Goal: Task Accomplishment & Management: Use online tool/utility

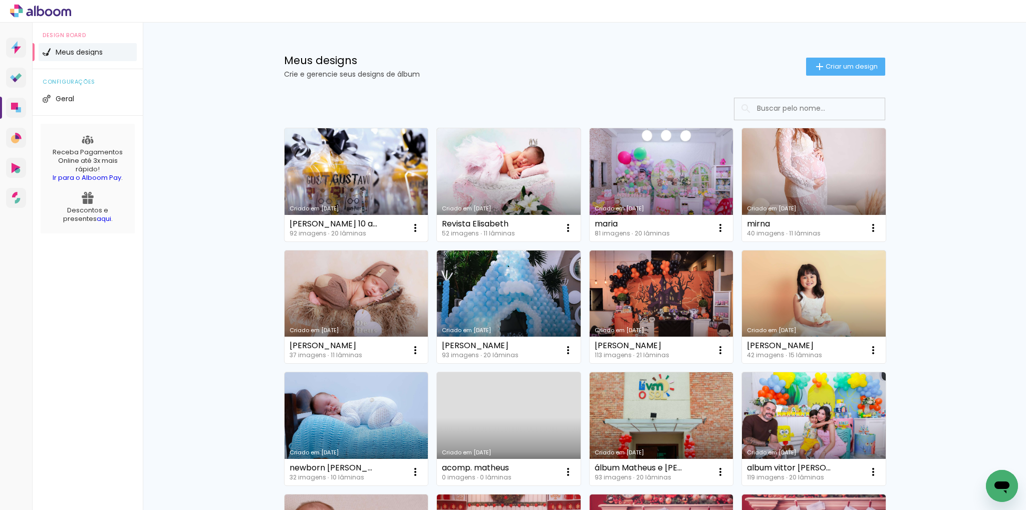
click at [351, 169] on link "Criado em [DATE]" at bounding box center [357, 184] width 144 height 113
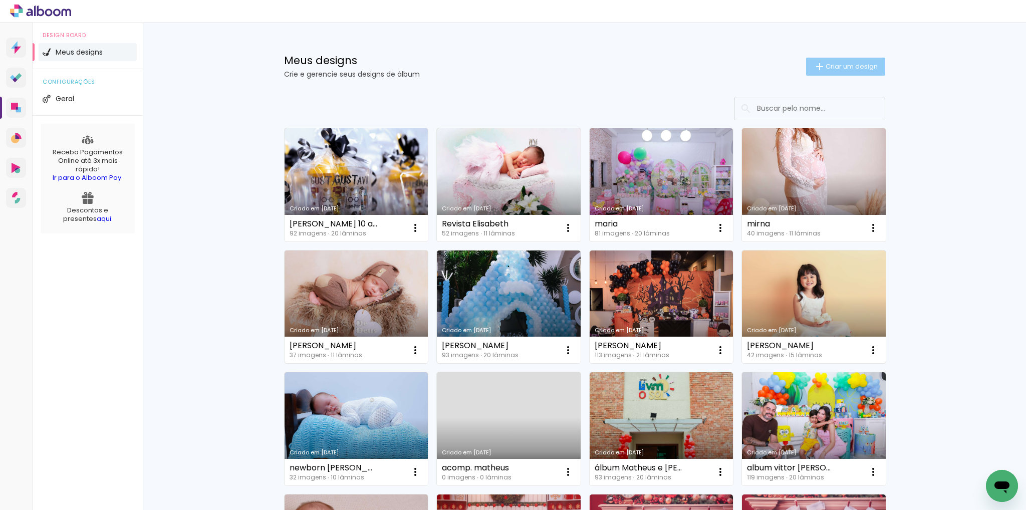
click at [814, 66] on iron-icon at bounding box center [820, 67] width 12 height 12
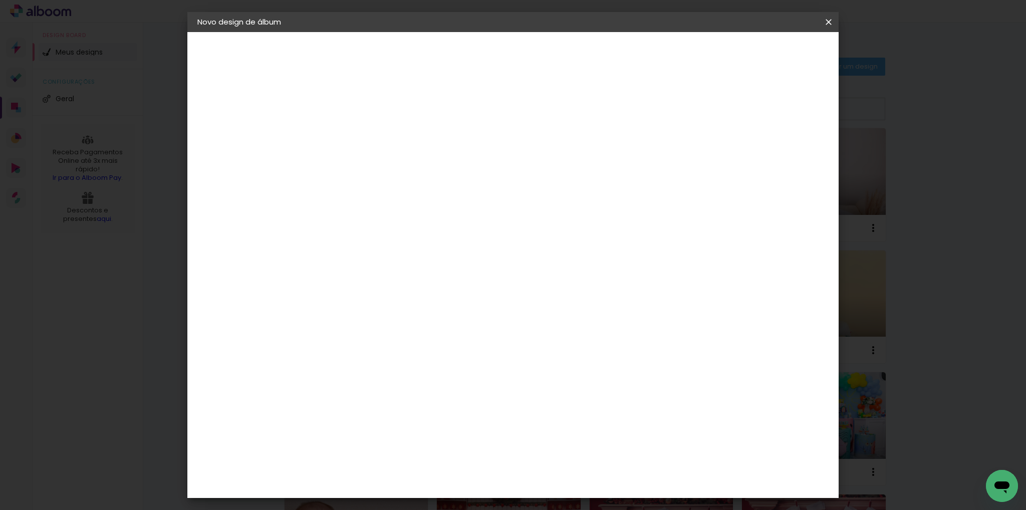
click at [361, 131] on input at bounding box center [361, 135] width 0 height 16
type input "álbum Isabela 6 anos"
type paper-input "álbum Isabela 6 anos"
click at [464, 51] on paper-button "Avançar" at bounding box center [439, 53] width 49 height 17
click at [0, 0] on slot "Tamanho Livre" at bounding box center [0, 0] width 0 height 0
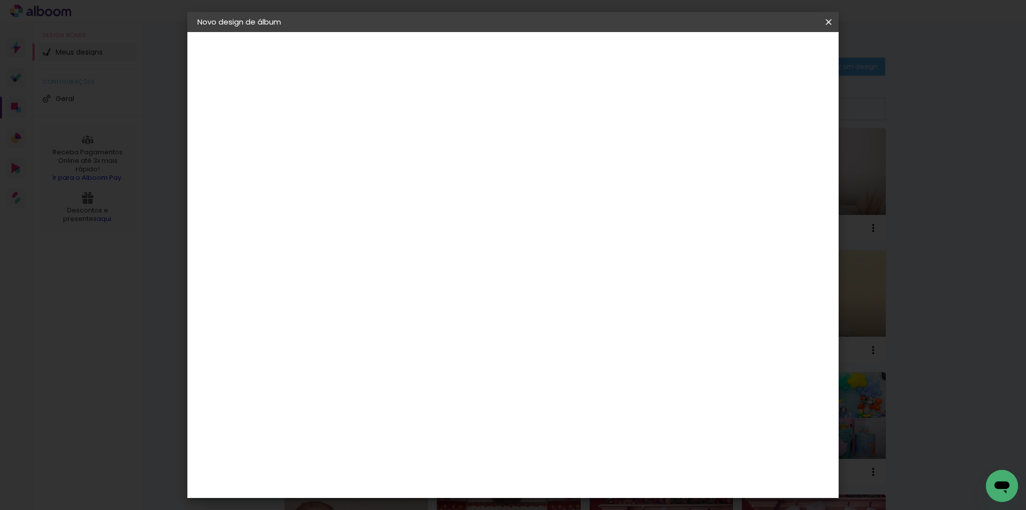
click at [0, 0] on slot "Avançar" at bounding box center [0, 0] width 0 height 0
drag, startPoint x: 327, startPoint y: 285, endPoint x: 349, endPoint y: 284, distance: 22.1
click at [349, 284] on div "30" at bounding box center [336, 284] width 38 height 15
type input "20"
type paper-input "20"
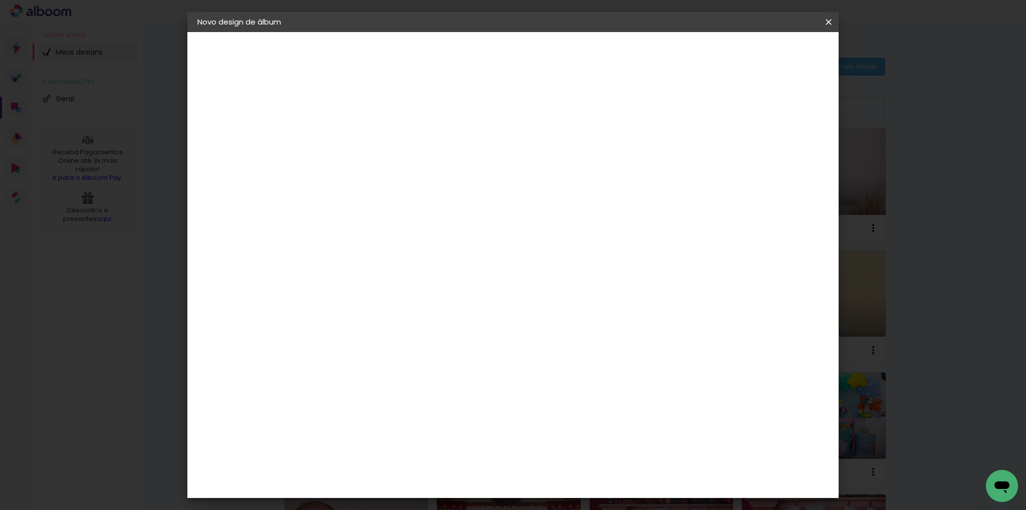
drag, startPoint x: 568, startPoint y: 353, endPoint x: 585, endPoint y: 350, distance: 17.8
click at [585, 350] on div "60" at bounding box center [574, 352] width 38 height 15
type input "50"
type paper-input "50"
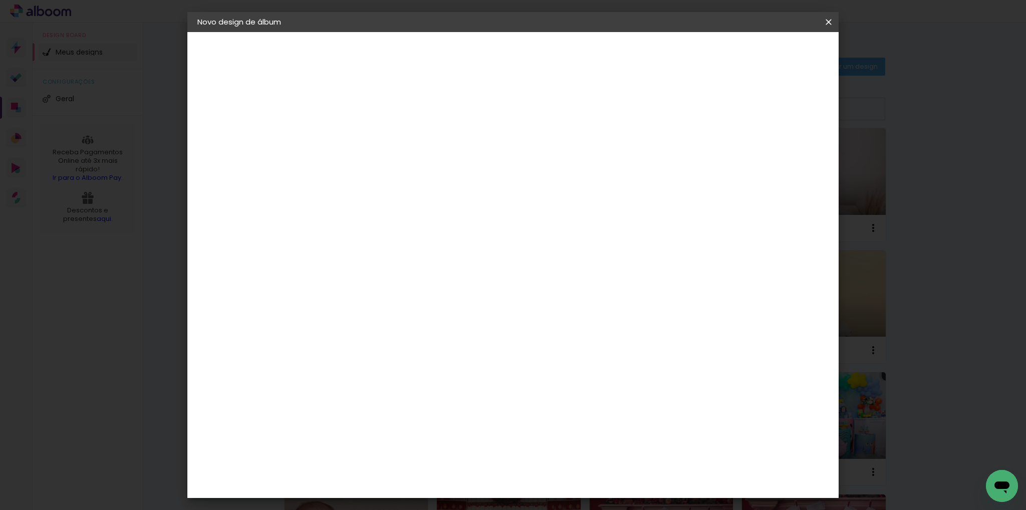
click at [765, 50] on span "Iniciar design" at bounding box center [743, 53] width 46 height 7
click at [765, 53] on span "Iniciar design" at bounding box center [743, 53] width 46 height 7
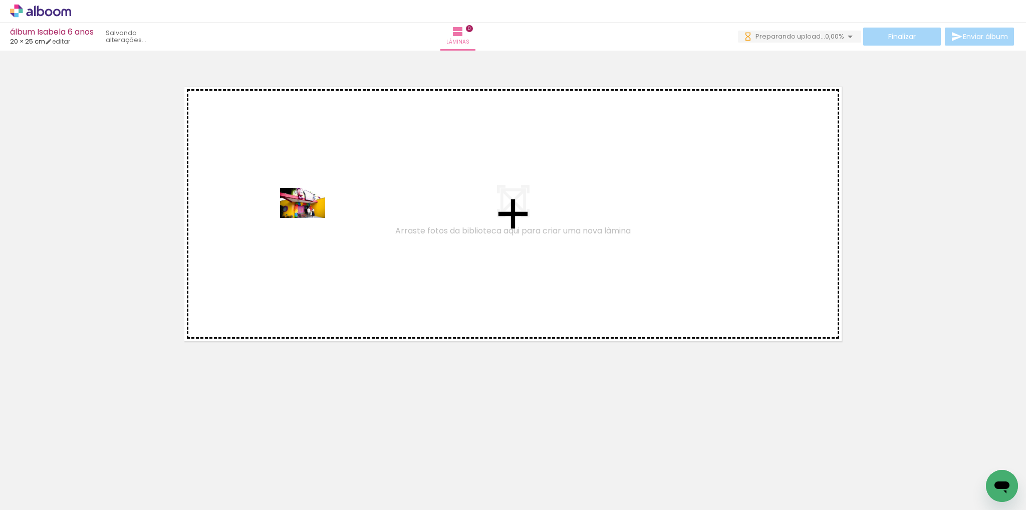
drag, startPoint x: 96, startPoint y: 475, endPoint x: 310, endPoint y: 218, distance: 335.1
click at [310, 218] on quentale-workspace at bounding box center [513, 255] width 1026 height 510
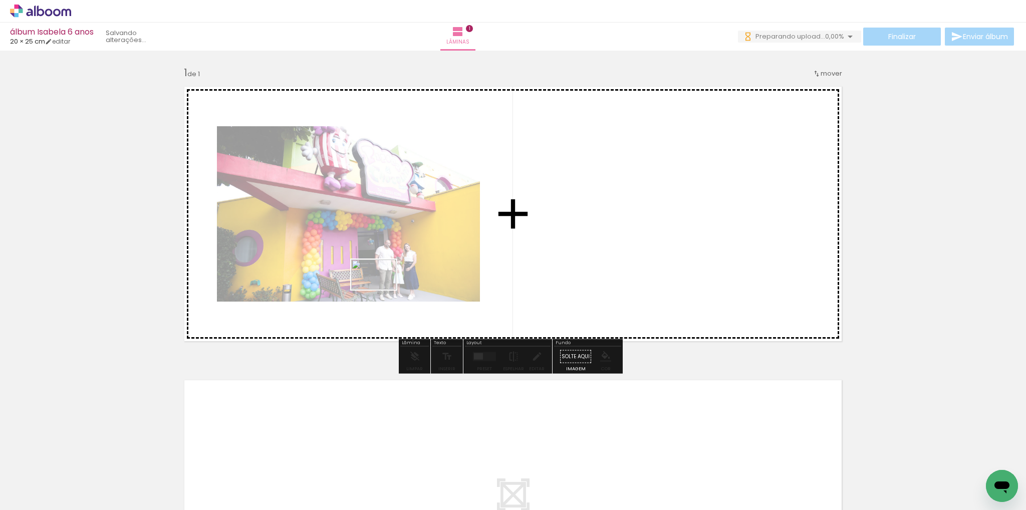
drag, startPoint x: 167, startPoint y: 475, endPoint x: 379, endPoint y: 306, distance: 270.5
click at [383, 281] on quentale-workspace at bounding box center [513, 255] width 1026 height 510
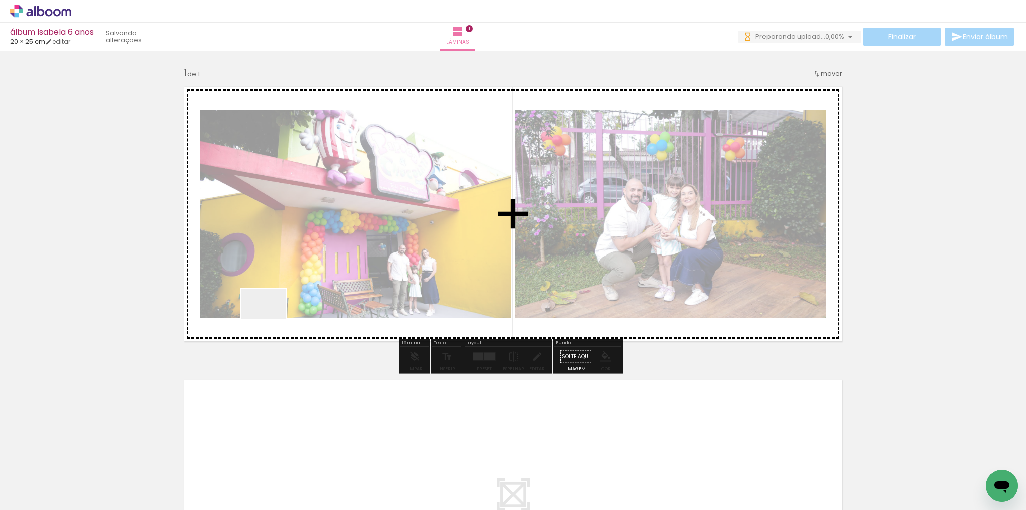
drag, startPoint x: 219, startPoint y: 469, endPoint x: 286, endPoint y: 397, distance: 97.9
click at [271, 315] on quentale-workspace at bounding box center [513, 255] width 1026 height 510
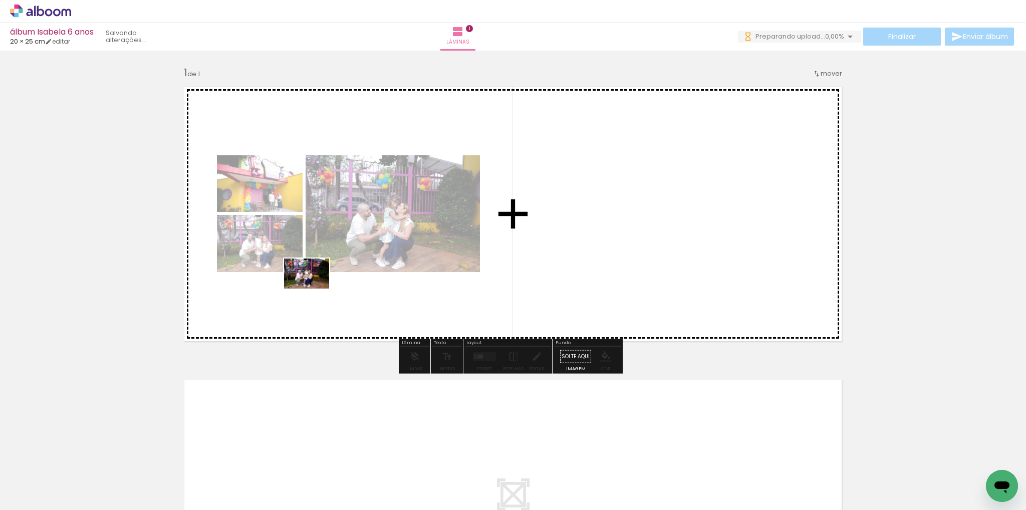
drag, startPoint x: 269, startPoint y: 469, endPoint x: 315, endPoint y: 289, distance: 186.6
click at [314, 288] on quentale-workspace at bounding box center [513, 255] width 1026 height 510
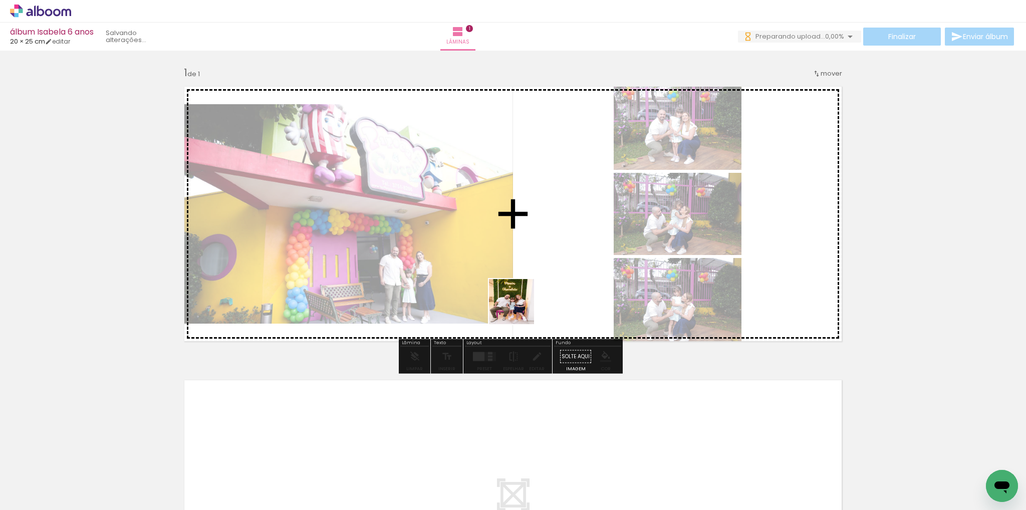
drag, startPoint x: 382, startPoint y: 473, endPoint x: 521, endPoint y: 296, distance: 225.5
click at [521, 296] on quentale-workspace at bounding box center [513, 255] width 1026 height 510
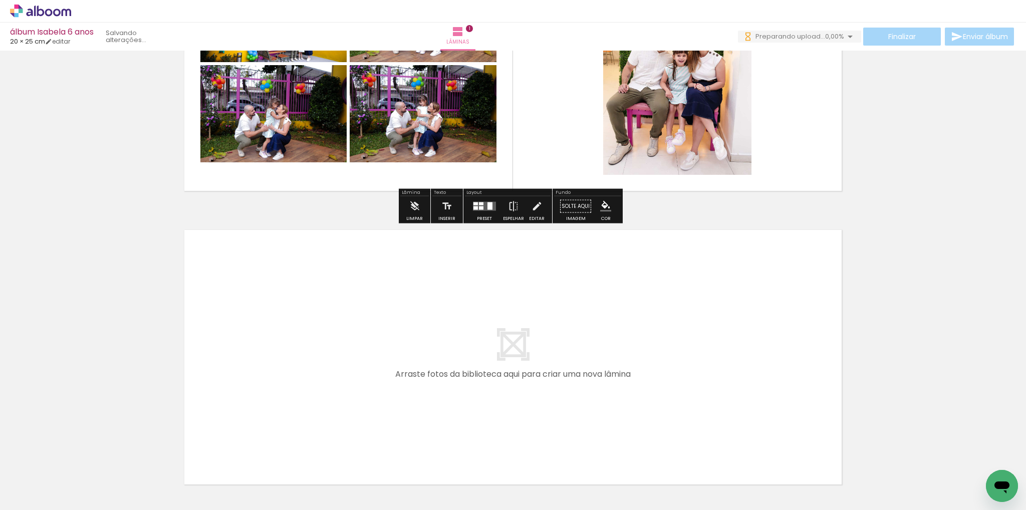
scroll to position [200, 0]
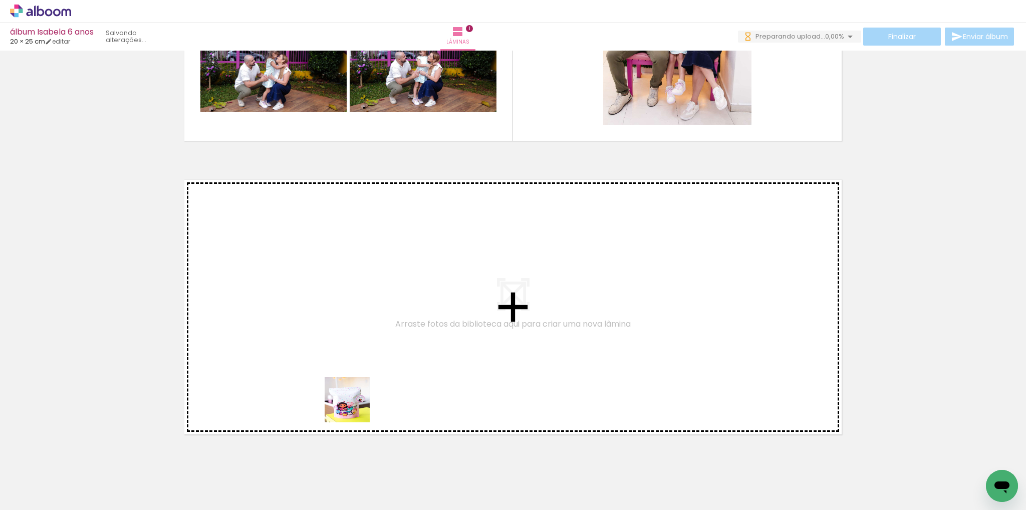
drag, startPoint x: 332, startPoint y: 477, endPoint x: 364, endPoint y: 371, distance: 110.9
click at [364, 371] on quentale-workspace at bounding box center [513, 255] width 1026 height 510
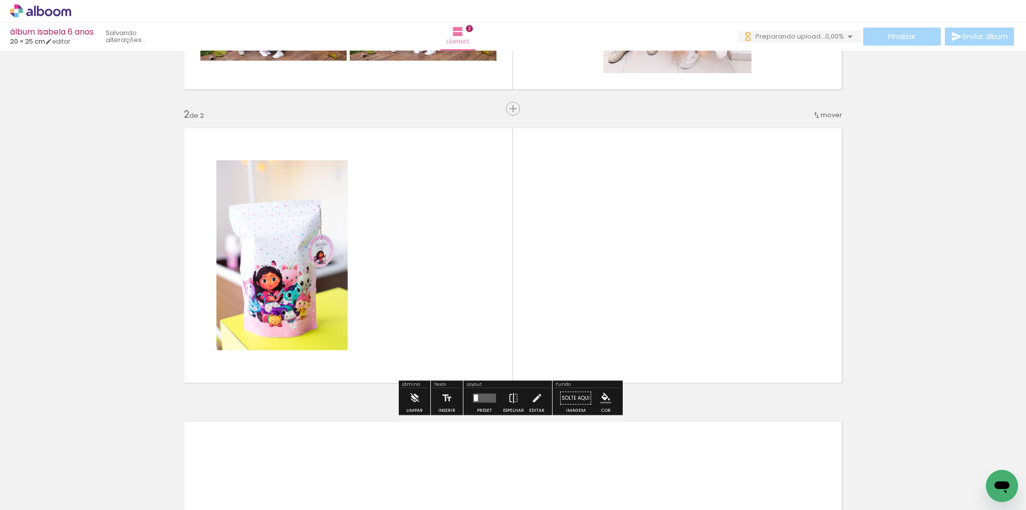
scroll to position [258, 0]
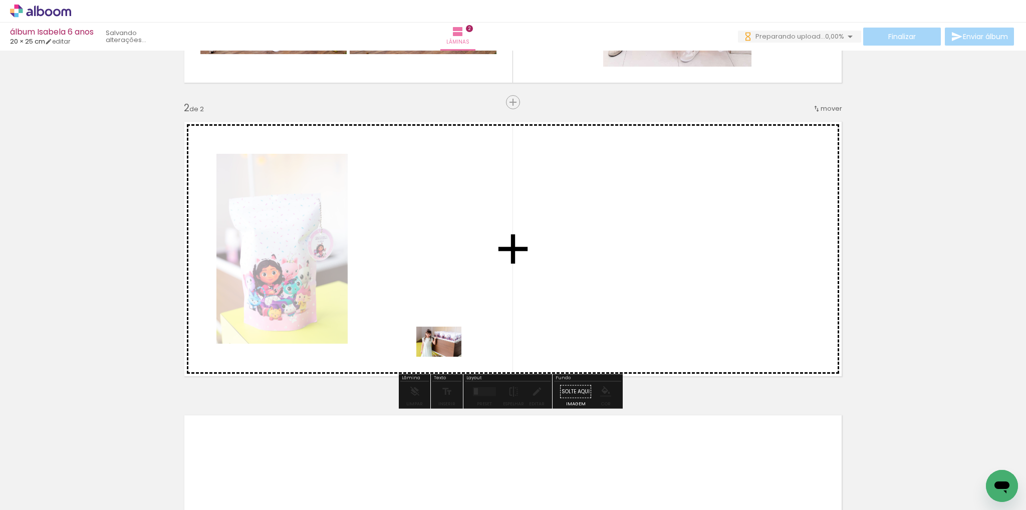
drag, startPoint x: 438, startPoint y: 476, endPoint x: 470, endPoint y: 391, distance: 90.5
click at [439, 328] on quentale-workspace at bounding box center [513, 255] width 1026 height 510
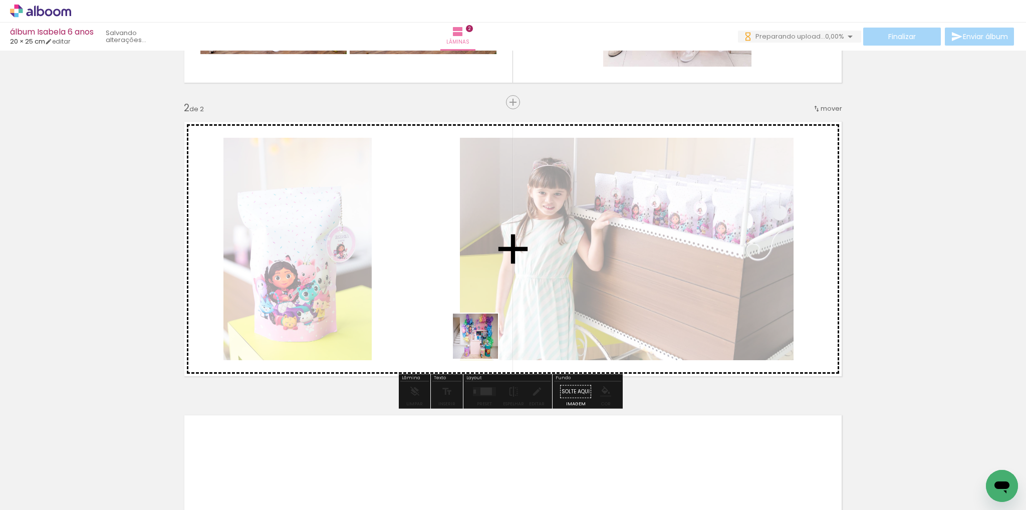
drag, startPoint x: 496, startPoint y: 471, endPoint x: 480, endPoint y: 333, distance: 139.2
click at [480, 333] on quentale-workspace at bounding box center [513, 255] width 1026 height 510
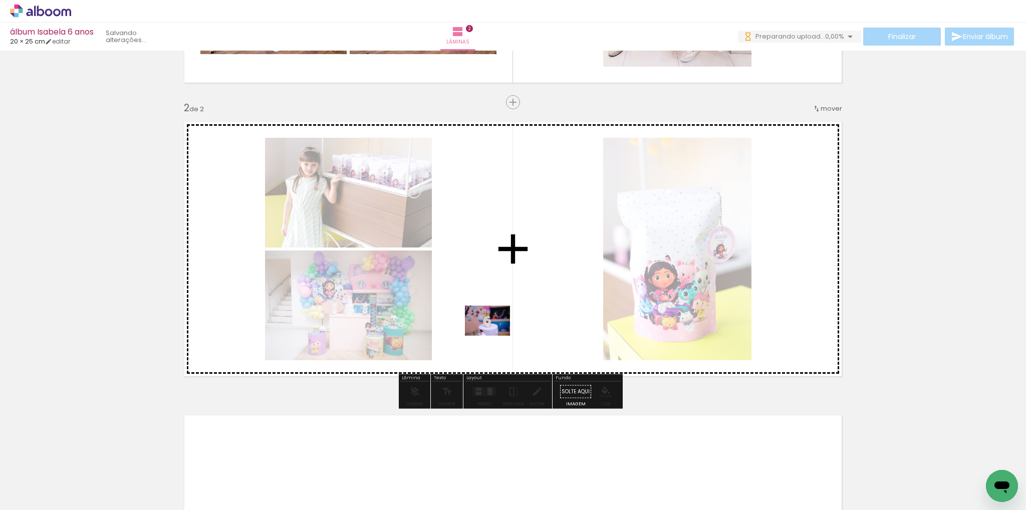
drag, startPoint x: 565, startPoint y: 482, endPoint x: 593, endPoint y: 406, distance: 81.1
click at [495, 335] on quentale-workspace at bounding box center [513, 255] width 1026 height 510
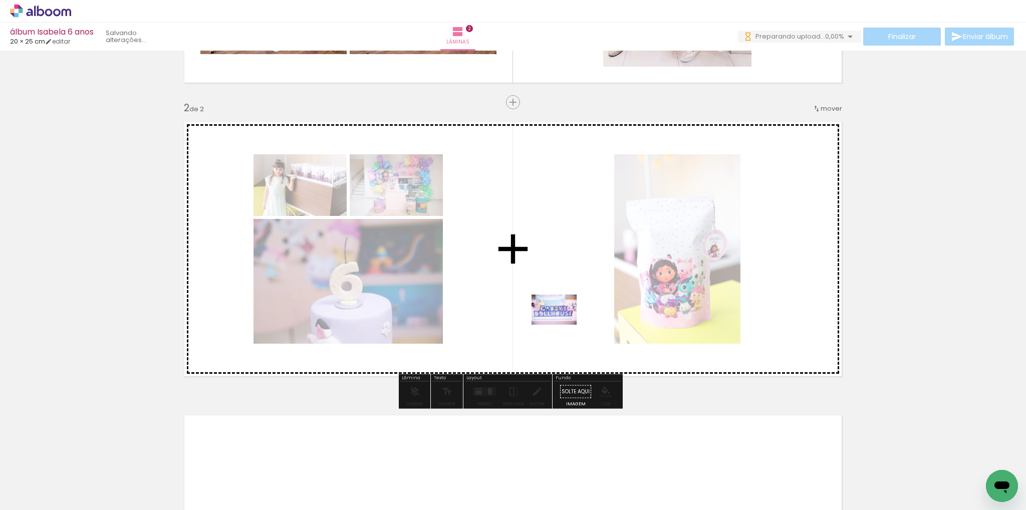
drag, startPoint x: 612, startPoint y: 471, endPoint x: 561, endPoint y: 323, distance: 157.3
click at [561, 323] on quentale-workspace at bounding box center [513, 255] width 1026 height 510
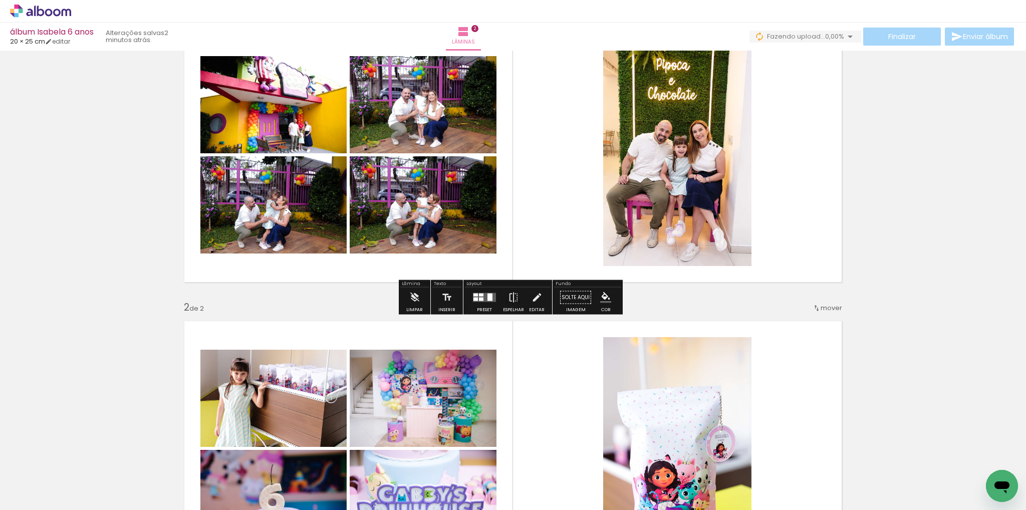
scroll to position [58, 0]
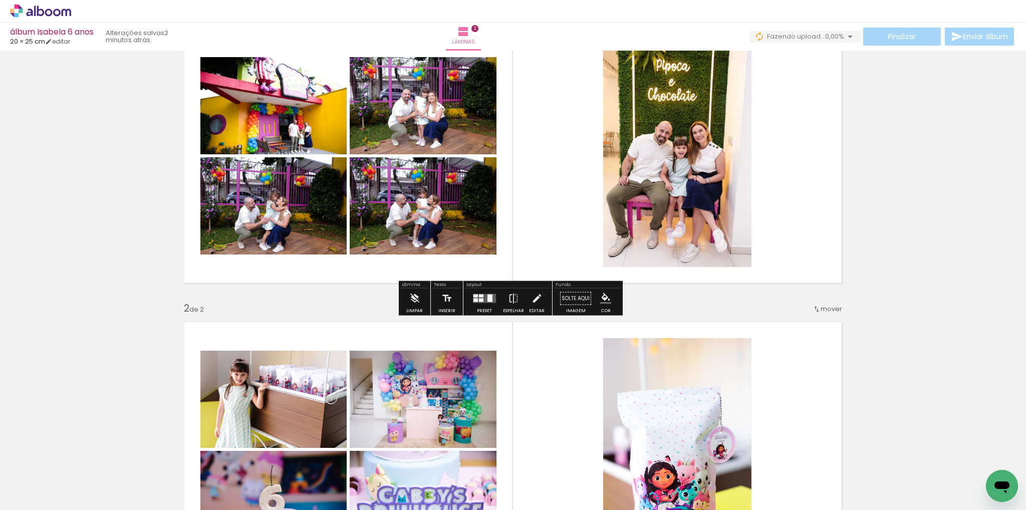
click at [486, 302] on quentale-layouter at bounding box center [484, 298] width 23 height 9
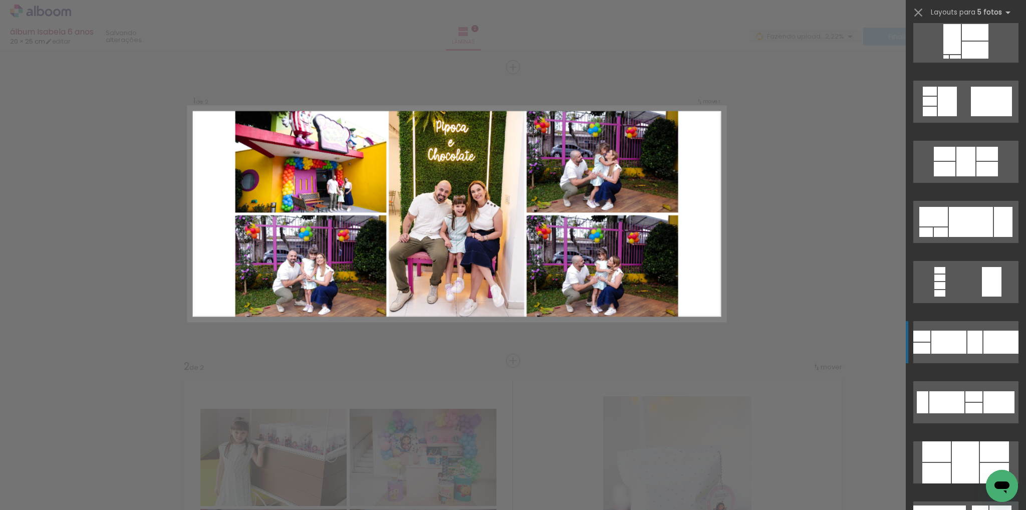
scroll to position [501, 0]
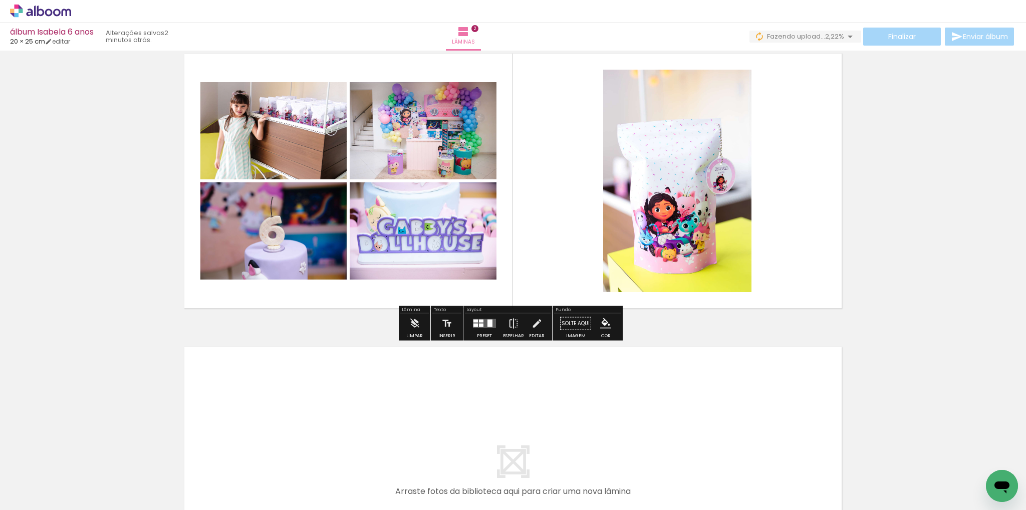
scroll to position [351, 0]
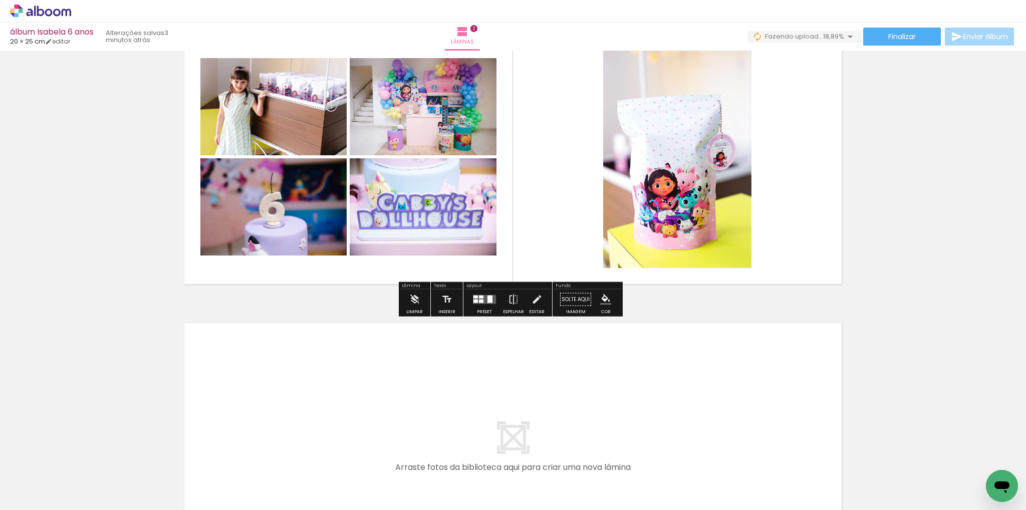
click at [288, 309] on div "Inserir lâmina 1 de 2 Inserir lâmina 2 de 2" at bounding box center [513, 143] width 1026 height 881
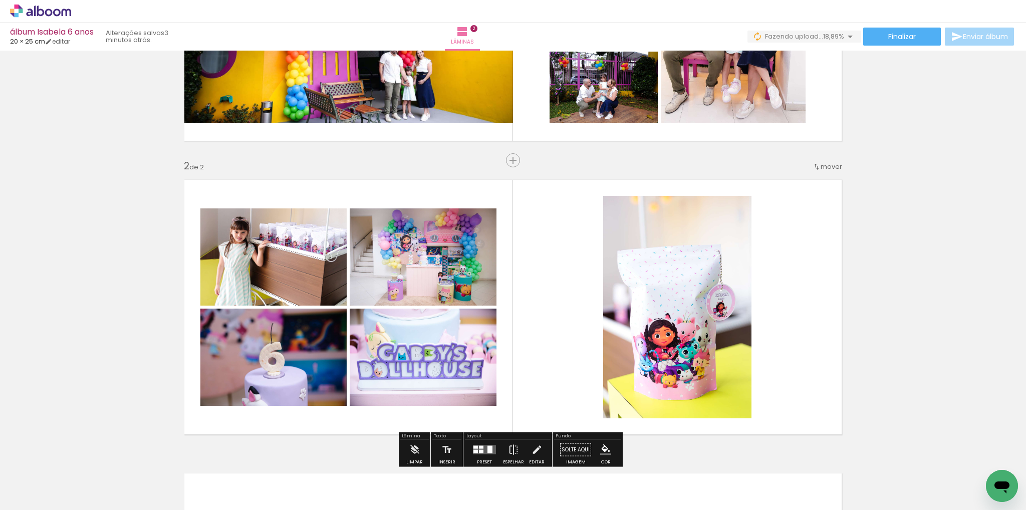
scroll to position [250, 0]
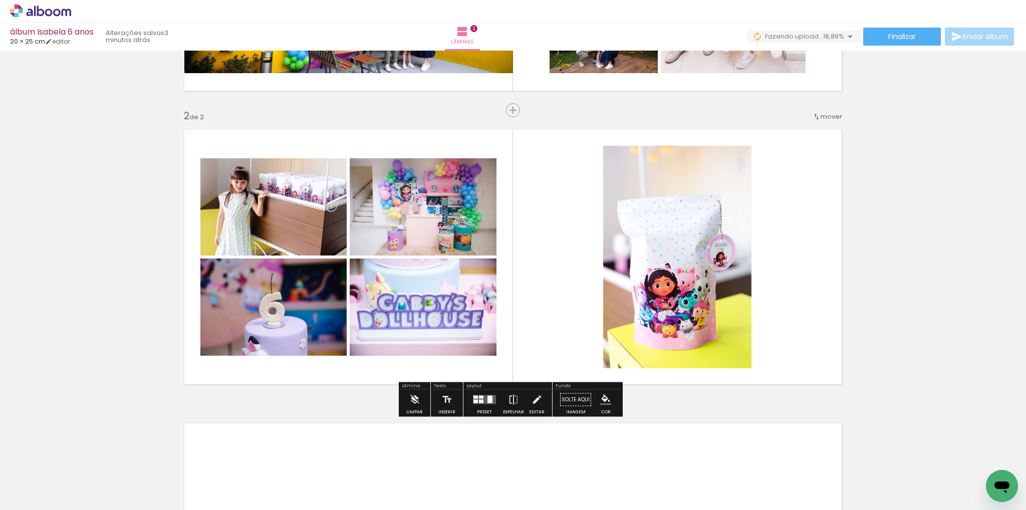
click at [480, 398] on div at bounding box center [481, 397] width 5 height 3
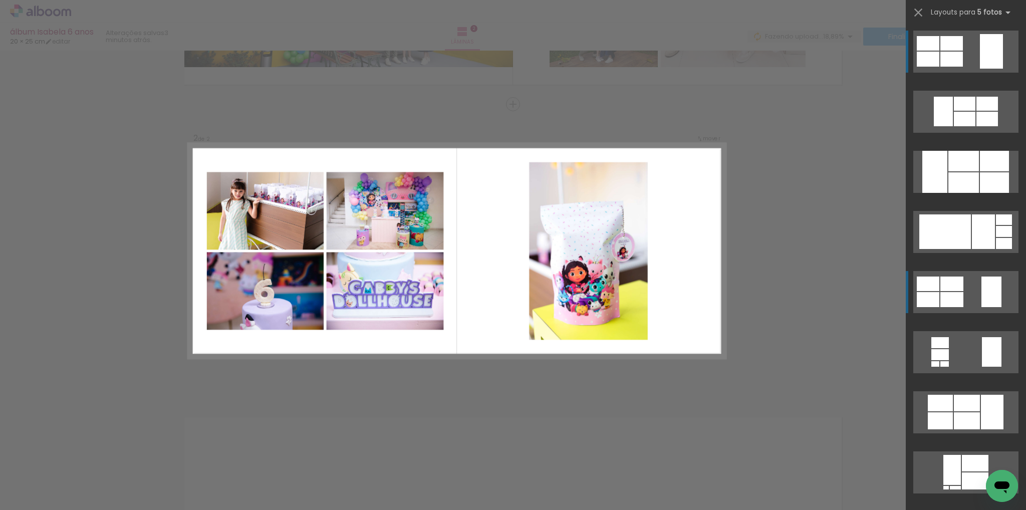
scroll to position [258, 0]
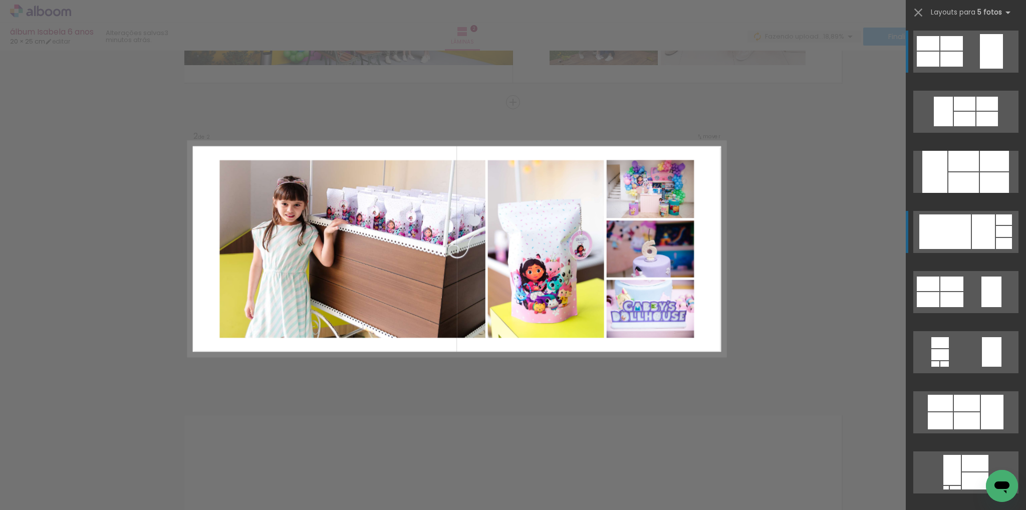
drag, startPoint x: 936, startPoint y: 234, endPoint x: 922, endPoint y: 230, distance: 14.1
click at [936, 234] on div at bounding box center [945, 231] width 52 height 35
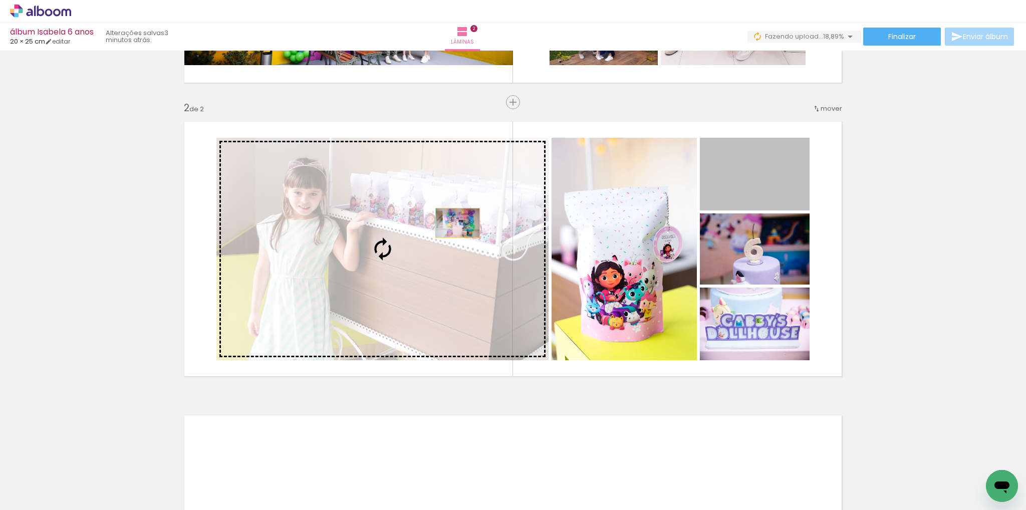
drag, startPoint x: 736, startPoint y: 174, endPoint x: 453, endPoint y: 223, distance: 286.8
click at [0, 0] on slot at bounding box center [0, 0] width 0 height 0
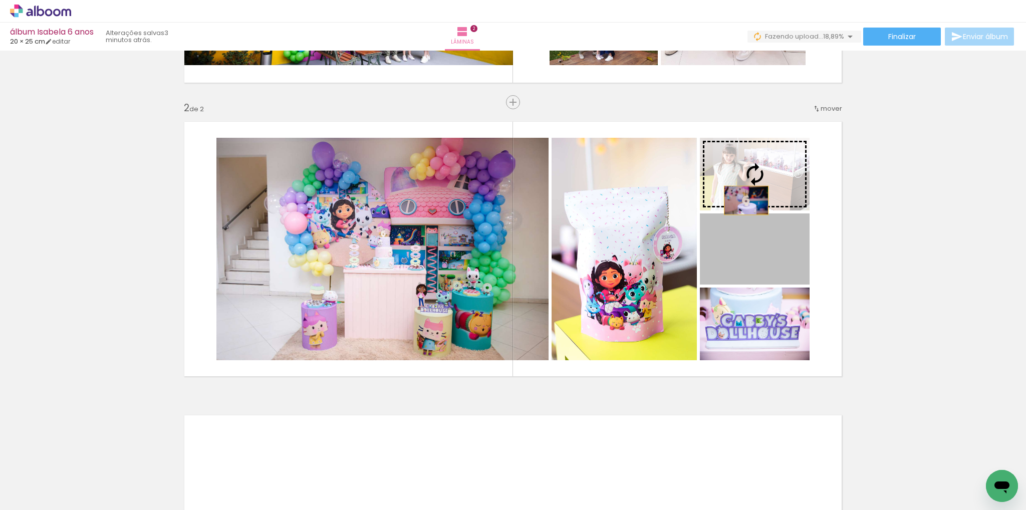
drag, startPoint x: 742, startPoint y: 266, endPoint x: 742, endPoint y: 200, distance: 65.6
click at [0, 0] on slot at bounding box center [0, 0] width 0 height 0
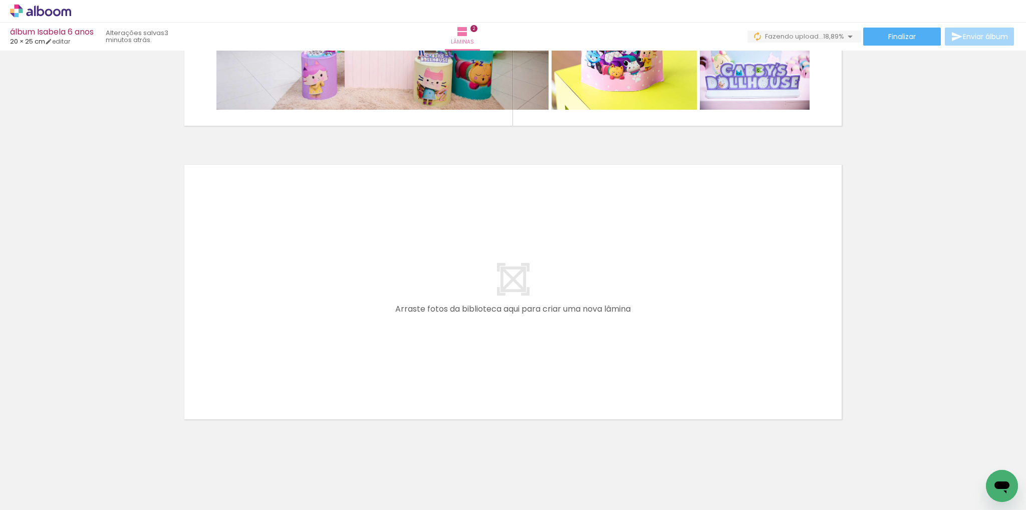
scroll to position [0, 455]
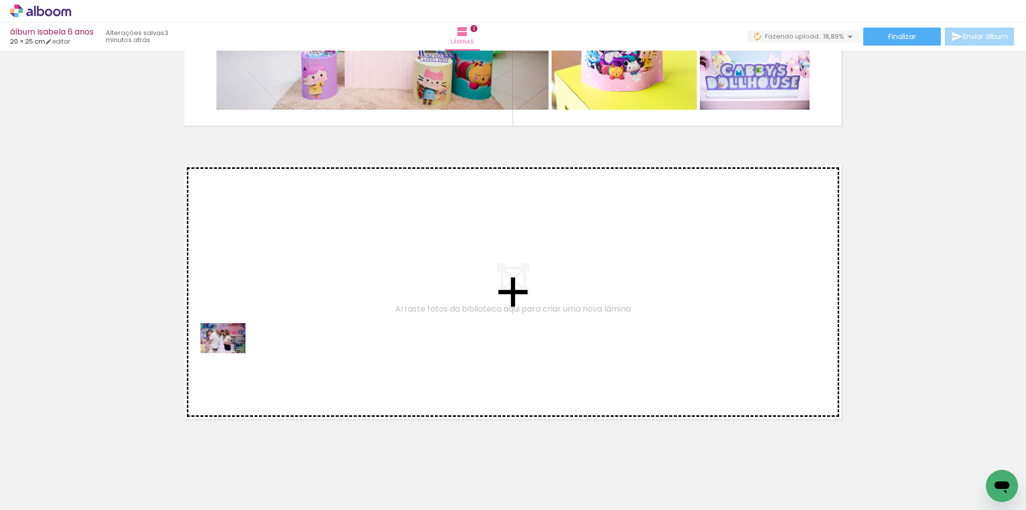
drag, startPoint x: 198, startPoint y: 470, endPoint x: 230, endPoint y: 353, distance: 121.2
click at [230, 353] on quentale-workspace at bounding box center [513, 255] width 1026 height 510
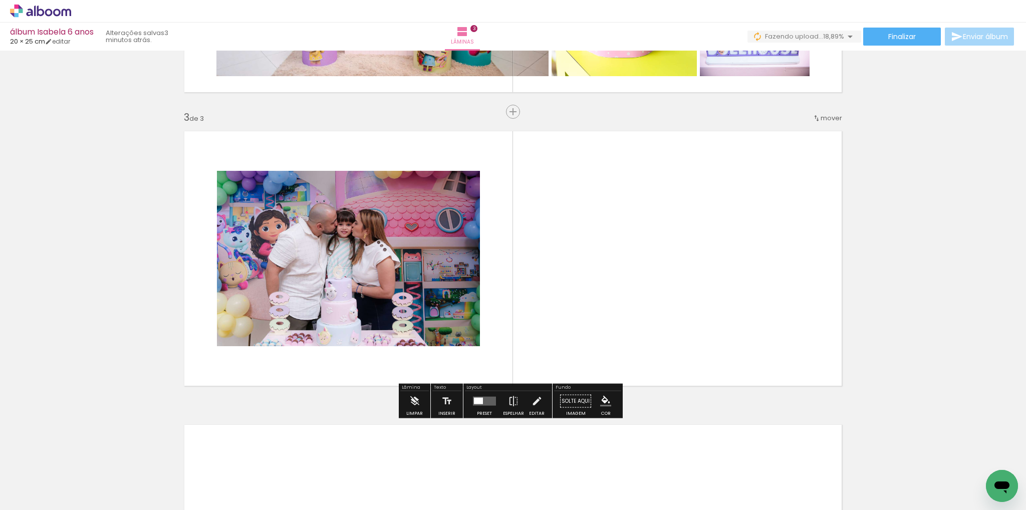
scroll to position [552, 0]
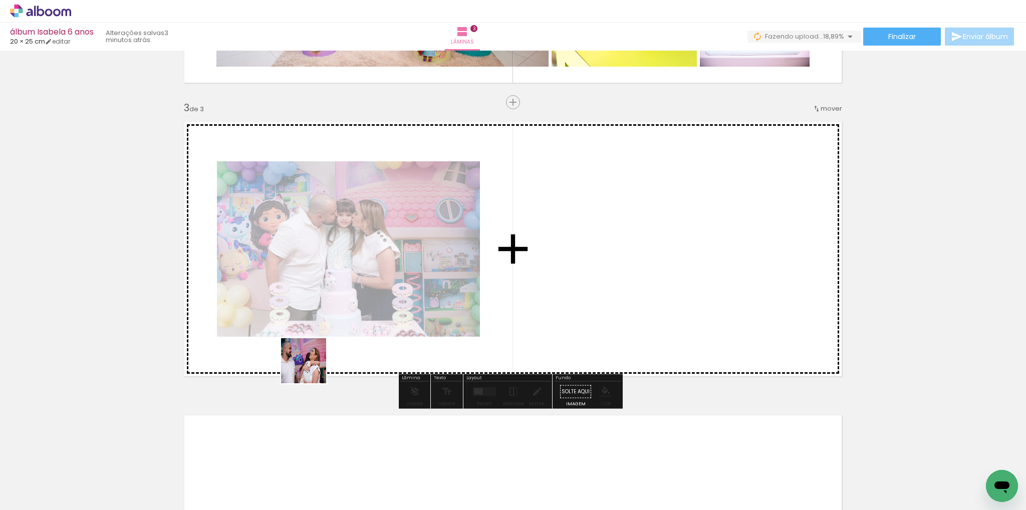
drag, startPoint x: 266, startPoint y: 471, endPoint x: 306, endPoint y: 325, distance: 152.2
click at [306, 325] on quentale-workspace at bounding box center [513, 255] width 1026 height 510
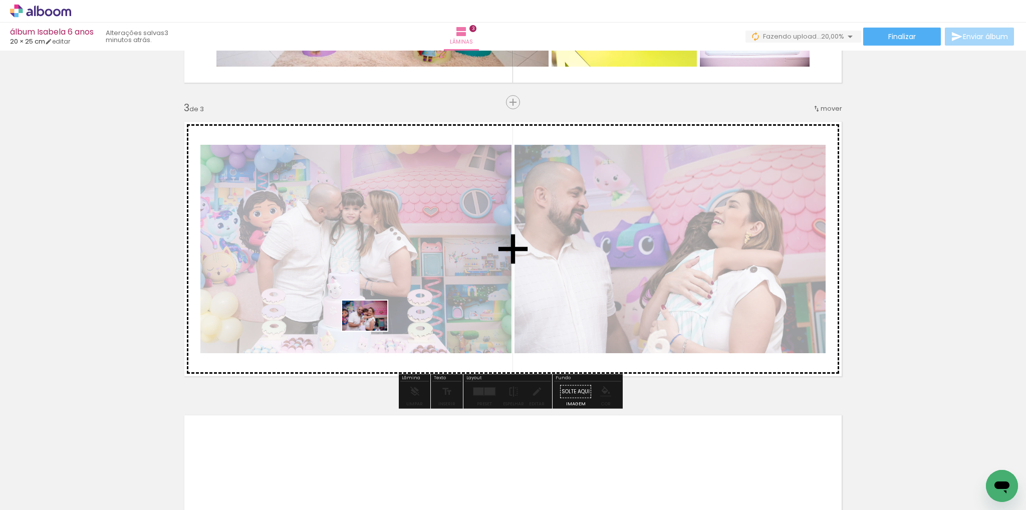
drag, startPoint x: 322, startPoint y: 474, endPoint x: 382, endPoint y: 383, distance: 108.9
click at [372, 330] on quentale-workspace at bounding box center [513, 255] width 1026 height 510
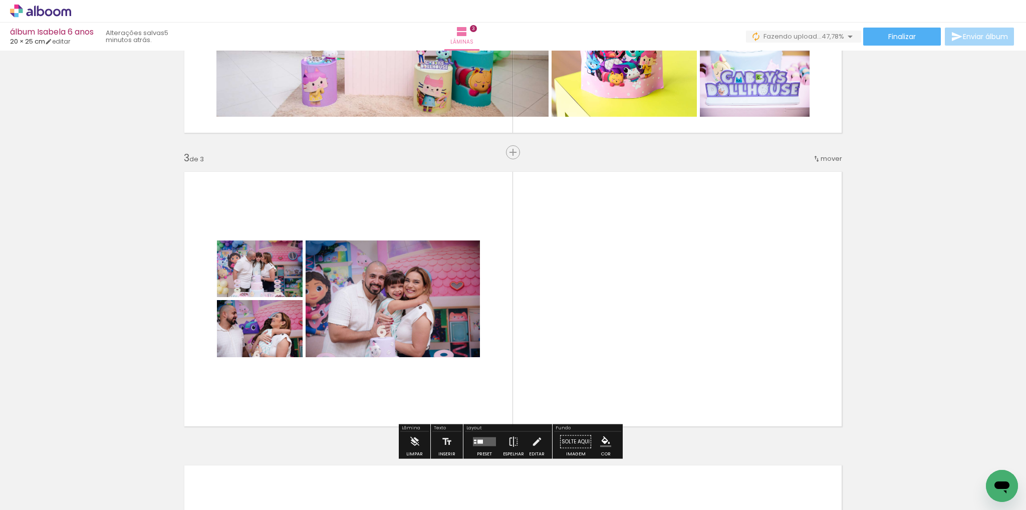
scroll to position [352, 0]
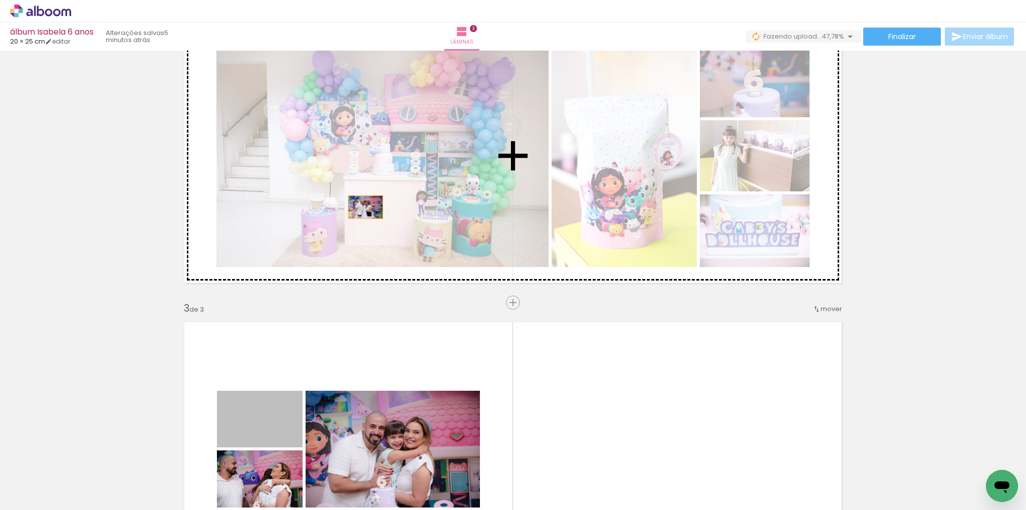
drag, startPoint x: 276, startPoint y: 421, endPoint x: 362, endPoint y: 202, distance: 235.3
click at [362, 202] on div "Inserir lâmina 1 de 3 Inserir lâmina 2 de 3 Inserir lâmina 3 de 3" at bounding box center [513, 289] width 1026 height 1175
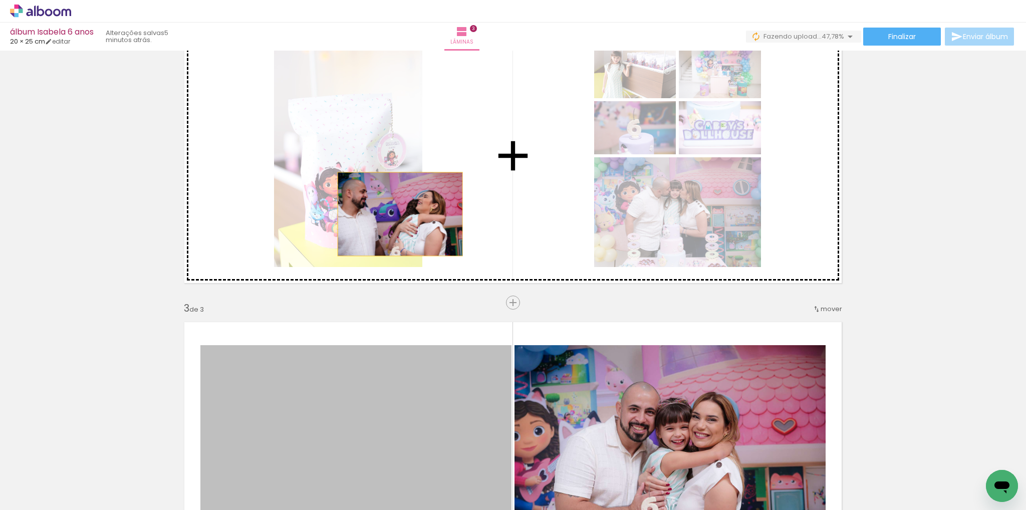
drag, startPoint x: 397, startPoint y: 283, endPoint x: 392, endPoint y: 192, distance: 90.8
click at [392, 192] on div "Inserir lâmina 1 de 3 Inserir lâmina 2 de 3 Inserir lâmina 3 de 3" at bounding box center [513, 289] width 1026 height 1175
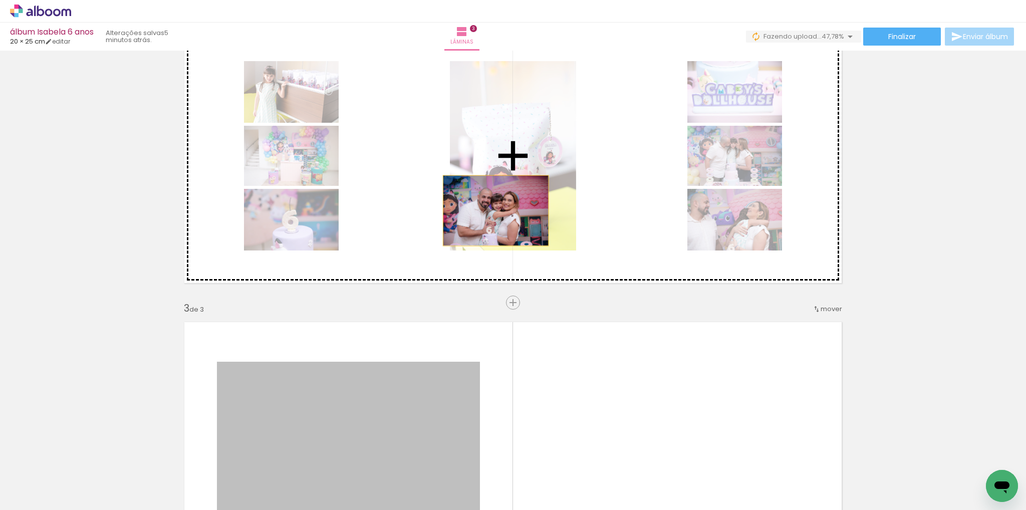
drag, startPoint x: 462, startPoint y: 325, endPoint x: 492, endPoint y: 210, distance: 118.6
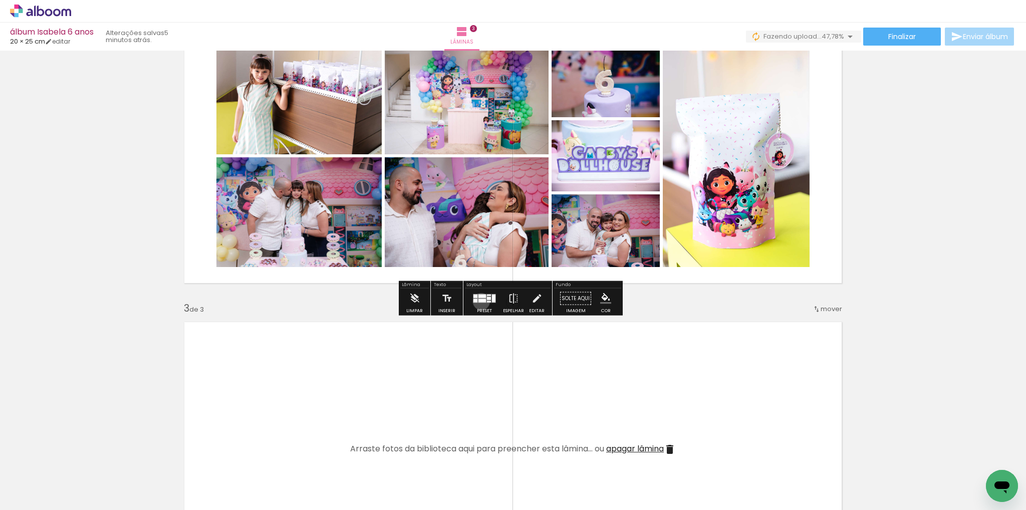
click at [479, 301] on div at bounding box center [482, 301] width 8 height 4
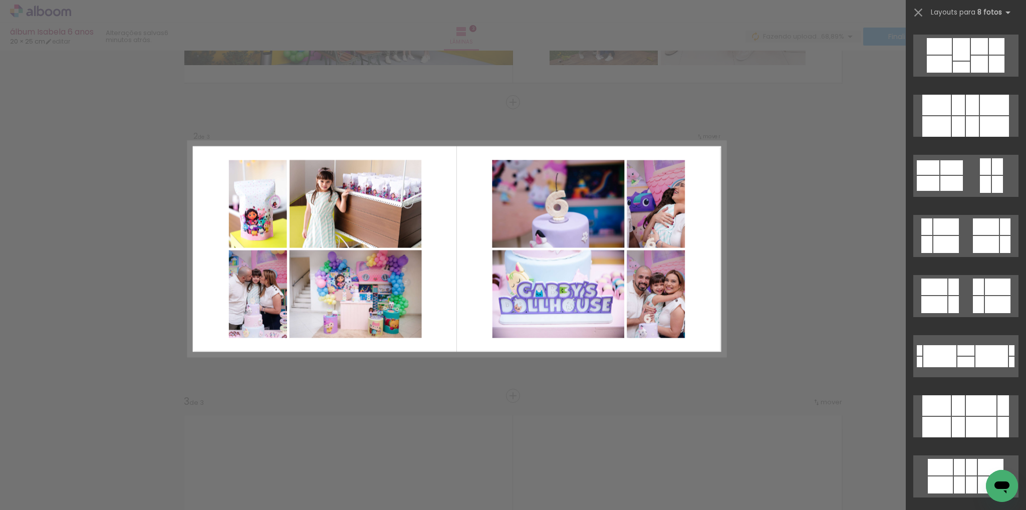
scroll to position [2304, 0]
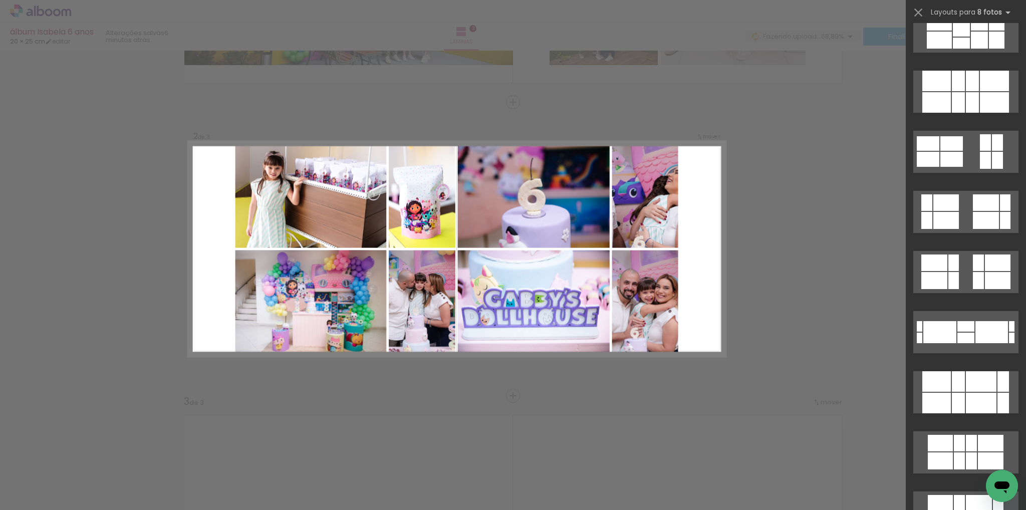
click at [154, 241] on div "Confirmar Cancelar" at bounding box center [513, 391] width 1026 height 1198
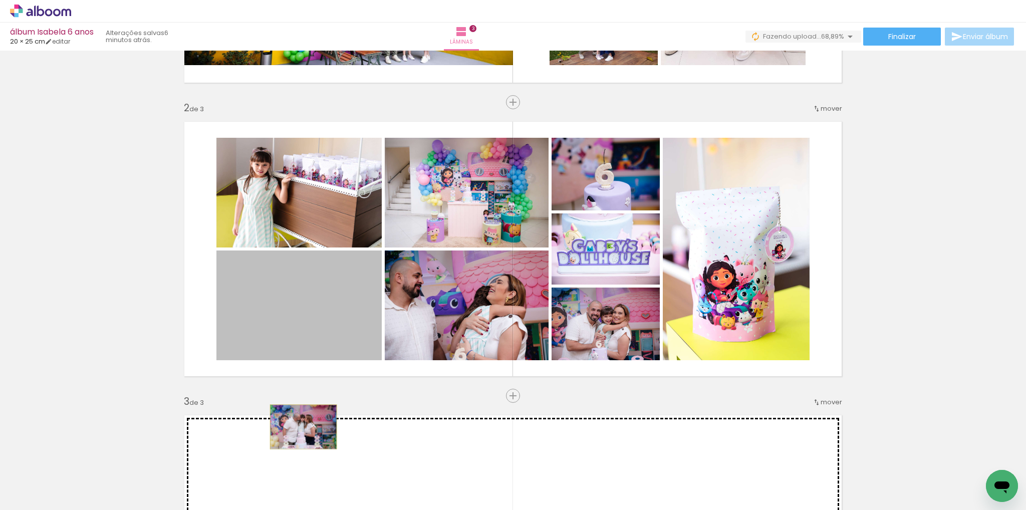
drag, startPoint x: 301, startPoint y: 318, endPoint x: 300, endPoint y: 427, distance: 109.2
click at [300, 427] on div "Inserir lâmina 1 de 3 Inserir lâmina 2 de 3 Inserir lâmina 3 de 3" at bounding box center [513, 383] width 1026 height 1175
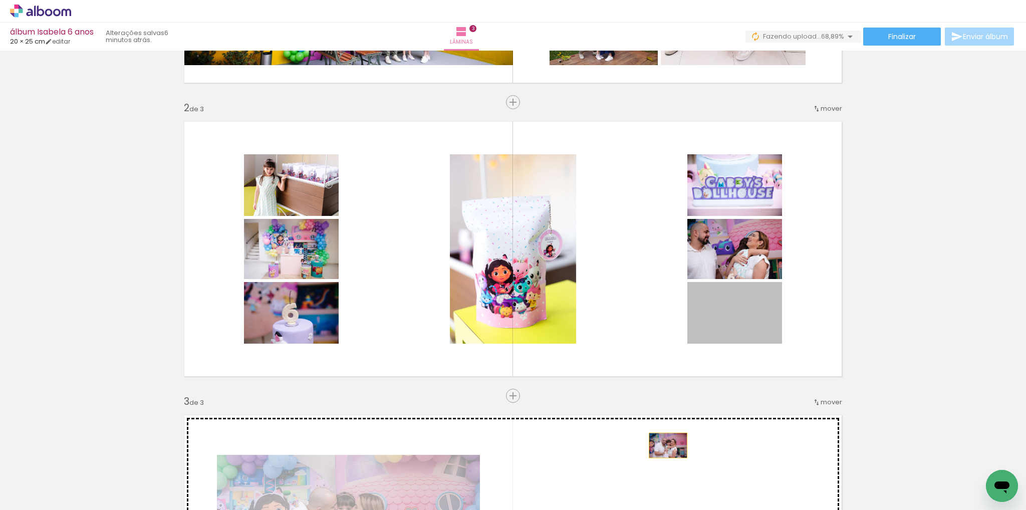
drag, startPoint x: 710, startPoint y: 303, endPoint x: 663, endPoint y: 447, distance: 151.3
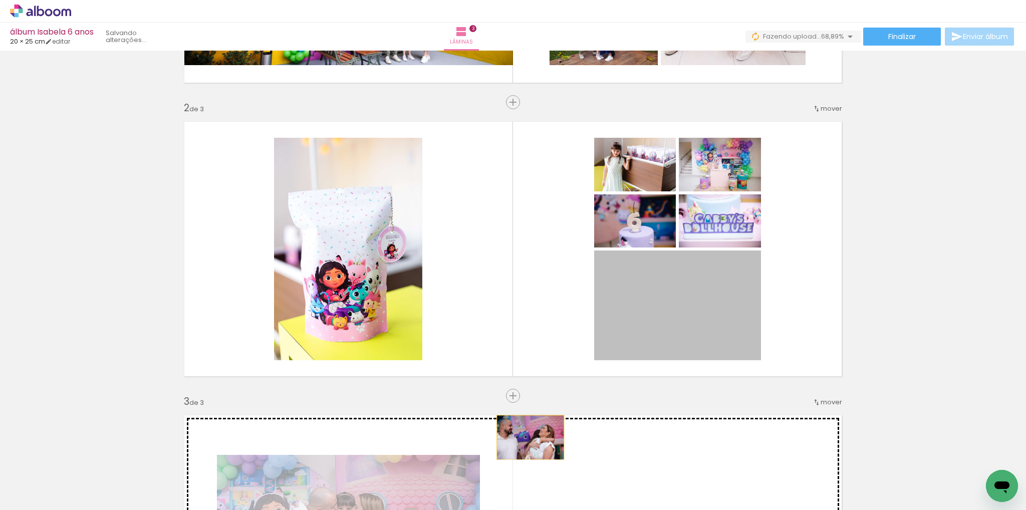
drag, startPoint x: 698, startPoint y: 306, endPoint x: 527, endPoint y: 437, distance: 216.1
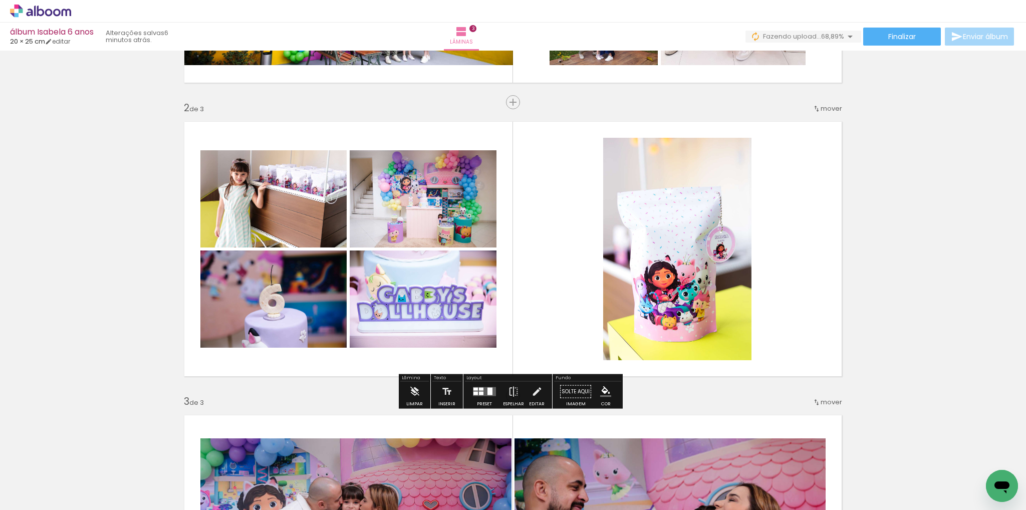
click at [476, 391] on quentale-layouter at bounding box center [484, 391] width 23 height 9
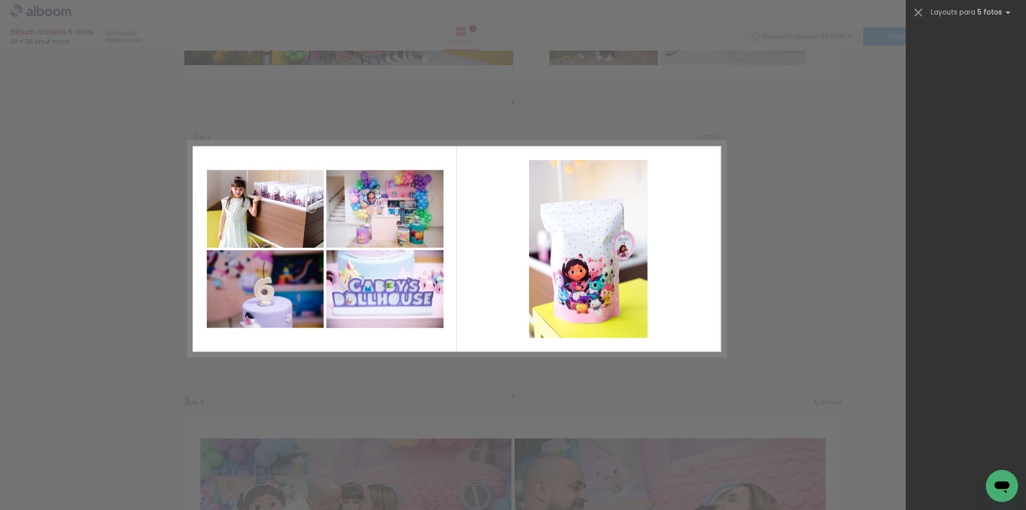
scroll to position [0, 0]
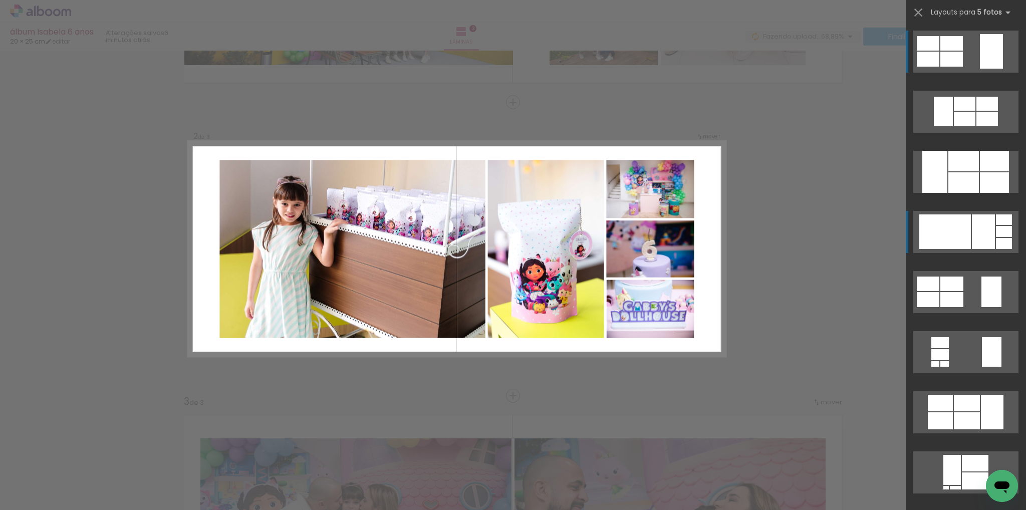
click at [930, 236] on div at bounding box center [945, 231] width 52 height 35
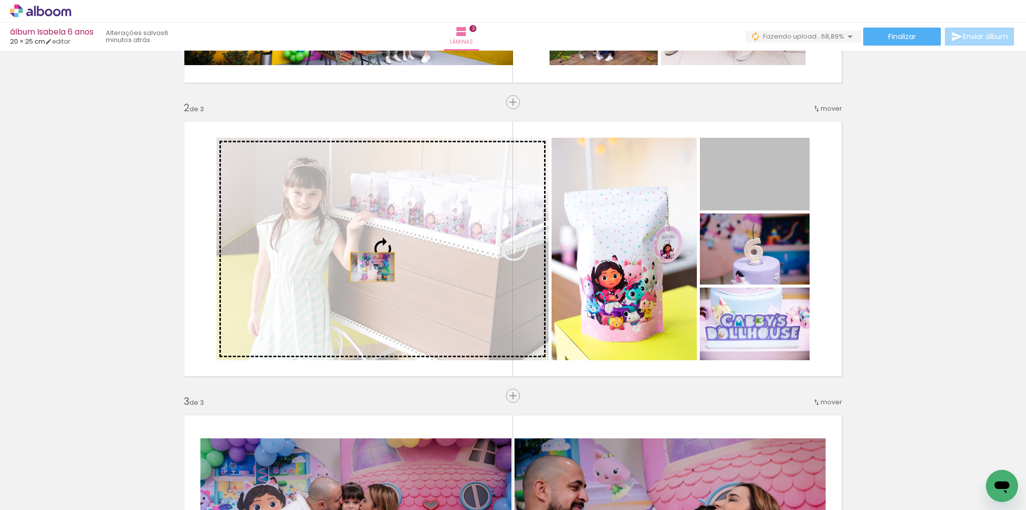
drag, startPoint x: 748, startPoint y: 185, endPoint x: 369, endPoint y: 267, distance: 388.0
click at [0, 0] on slot at bounding box center [0, 0] width 0 height 0
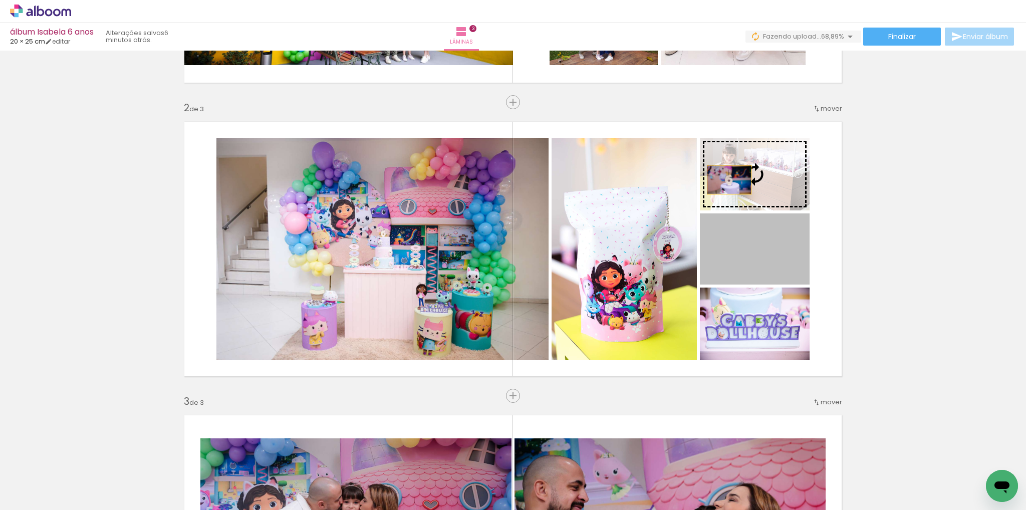
drag, startPoint x: 722, startPoint y: 263, endPoint x: 725, endPoint y: 180, distance: 82.7
click at [0, 0] on slot at bounding box center [0, 0] width 0 height 0
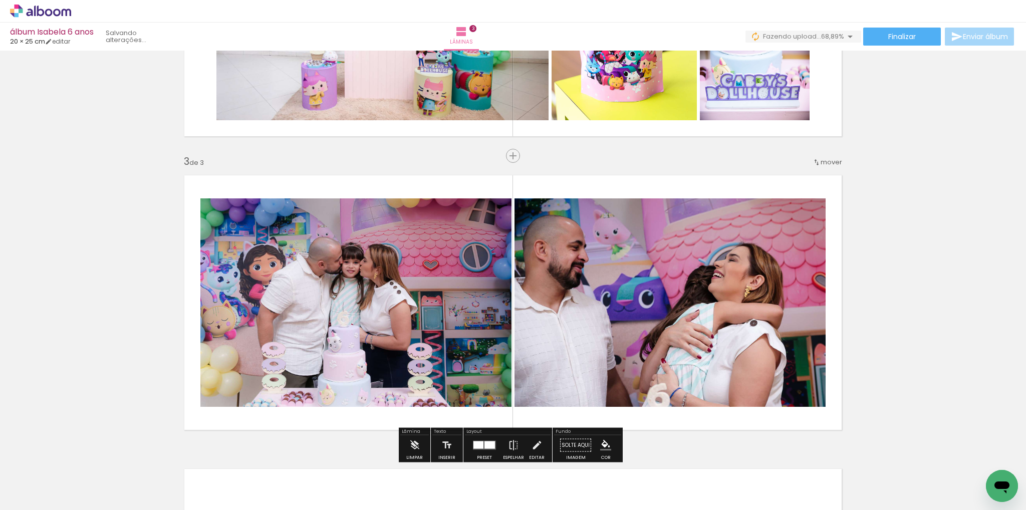
scroll to position [559, 0]
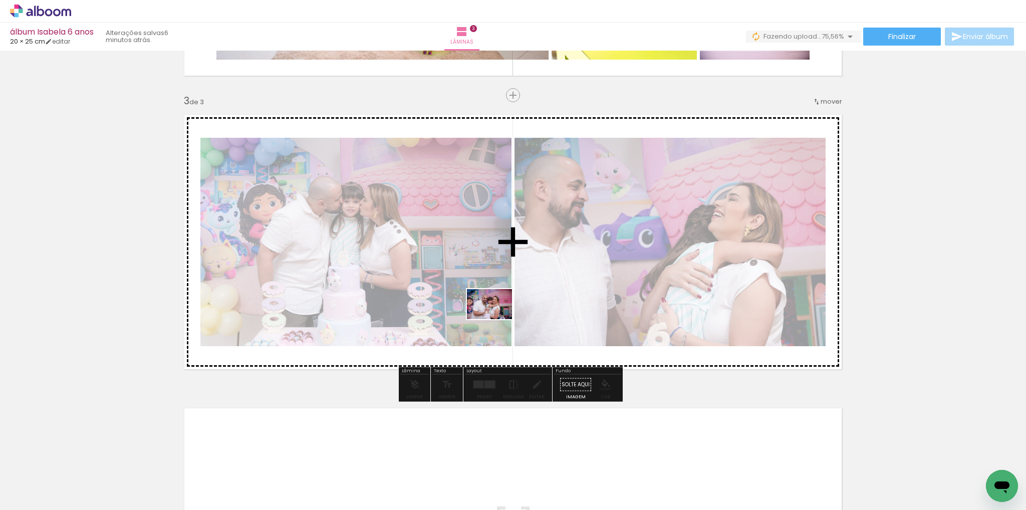
drag, startPoint x: 524, startPoint y: 469, endPoint x: 497, endPoint y: 319, distance: 152.6
click at [497, 319] on quentale-workspace at bounding box center [513, 255] width 1026 height 510
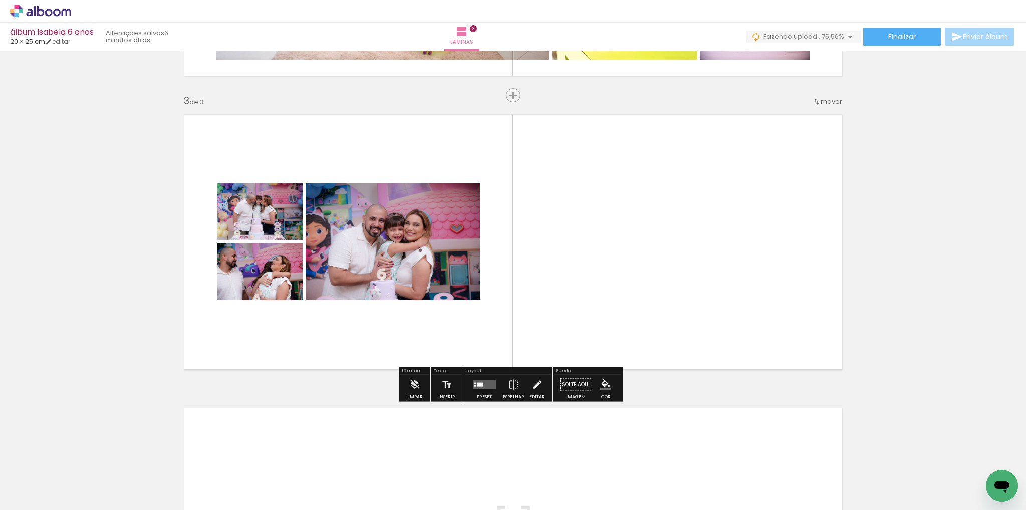
click at [471, 387] on div at bounding box center [484, 385] width 27 height 20
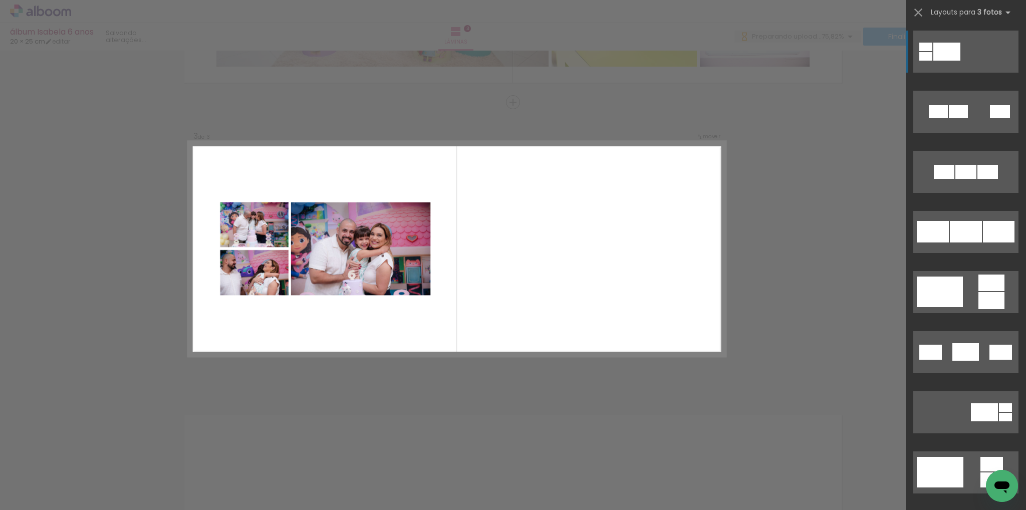
scroll to position [0, 4164]
click at [830, 412] on div "Confirmar Cancelar" at bounding box center [513, 98] width 1026 height 1198
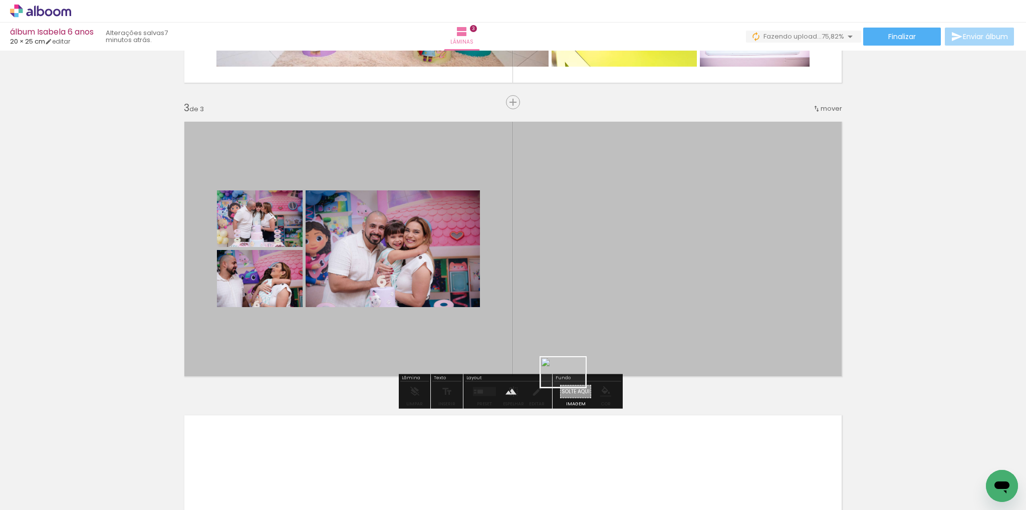
drag, startPoint x: 973, startPoint y: 468, endPoint x: 571, endPoint y: 387, distance: 410.4
click at [571, 387] on quentale-workspace at bounding box center [513, 255] width 1026 height 510
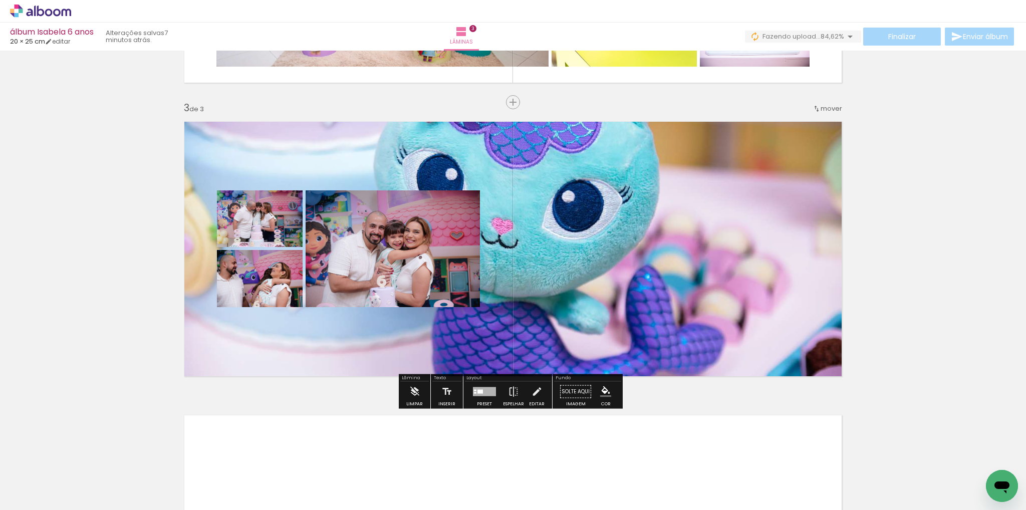
drag, startPoint x: 539, startPoint y: 247, endPoint x: 539, endPoint y: 261, distance: 13.5
click at [539, 261] on quentale-layouter at bounding box center [512, 249] width 671 height 269
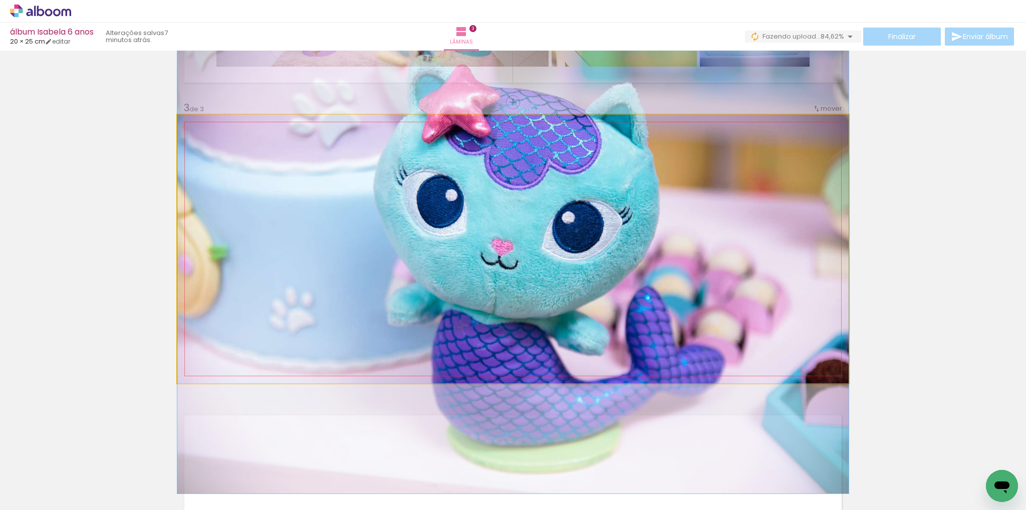
scroll to position [0, 4164]
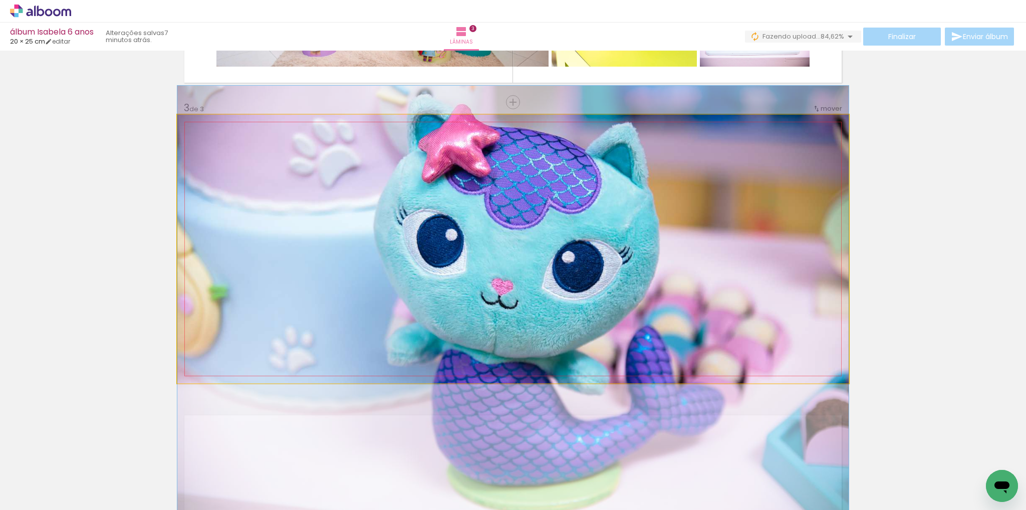
drag, startPoint x: 544, startPoint y: 199, endPoint x: 543, endPoint y: 260, distance: 60.6
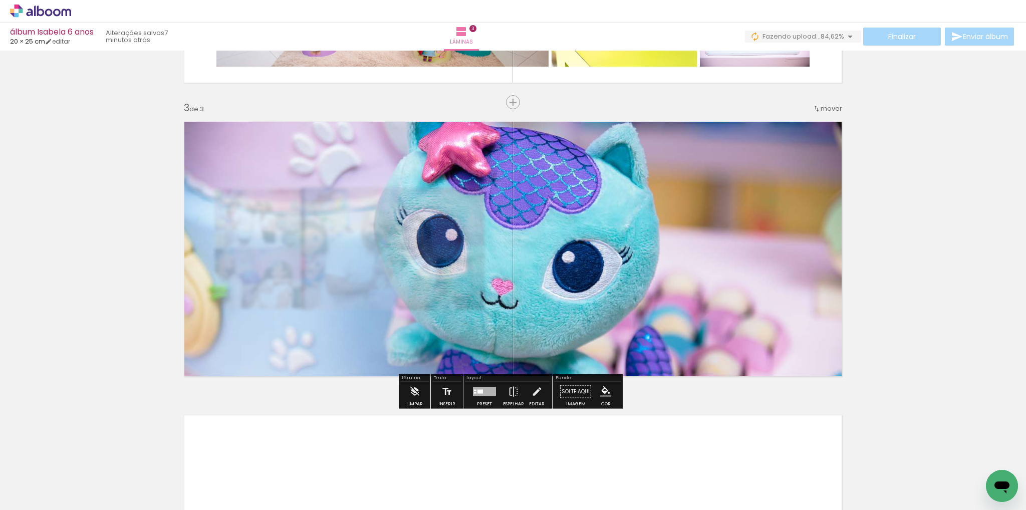
click at [479, 392] on div at bounding box center [480, 392] width 6 height 4
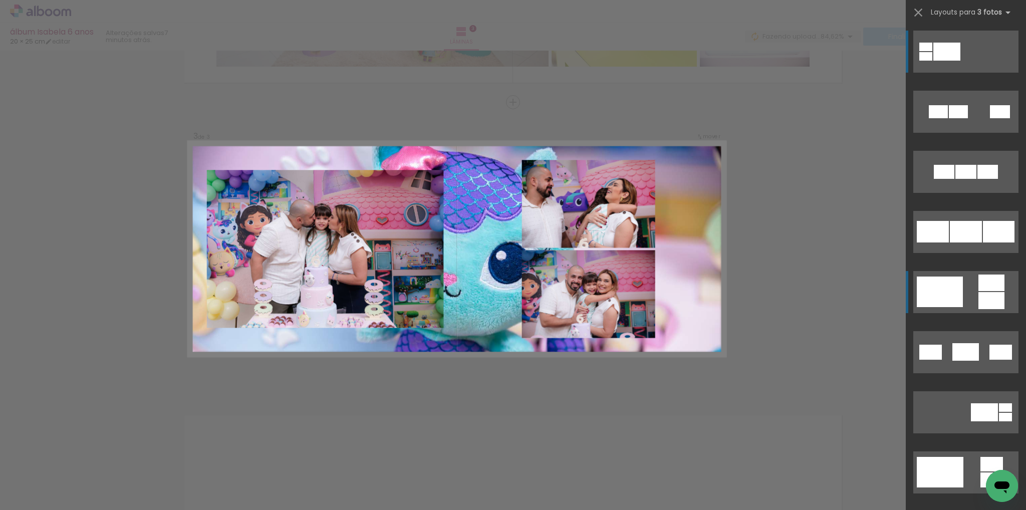
click at [949, 118] on div at bounding box center [958, 111] width 19 height 13
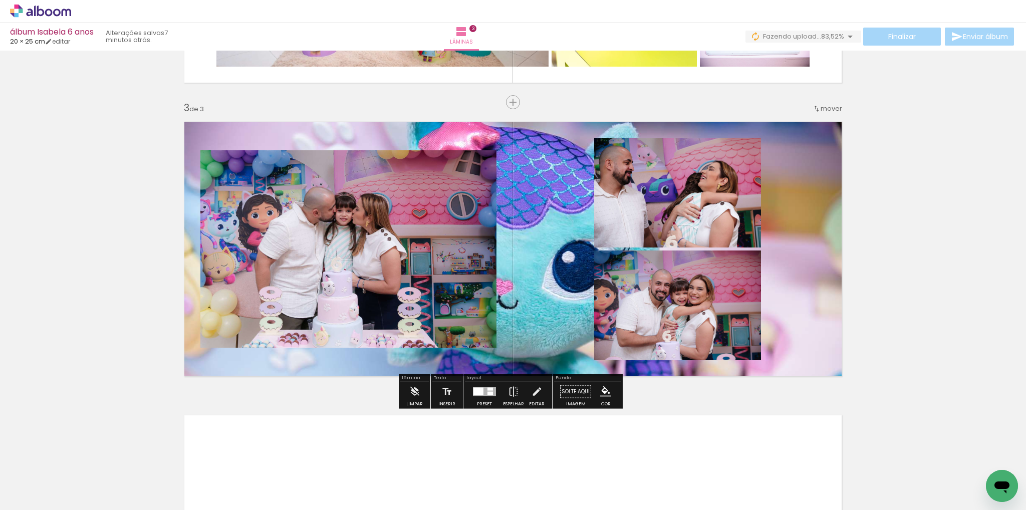
click at [475, 388] on div at bounding box center [478, 392] width 10 height 8
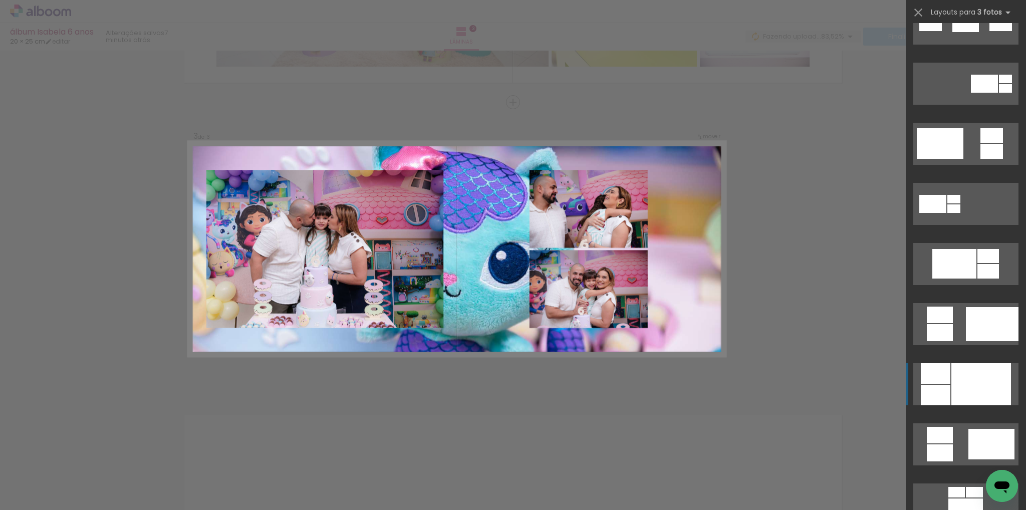
scroll to position [441, 0]
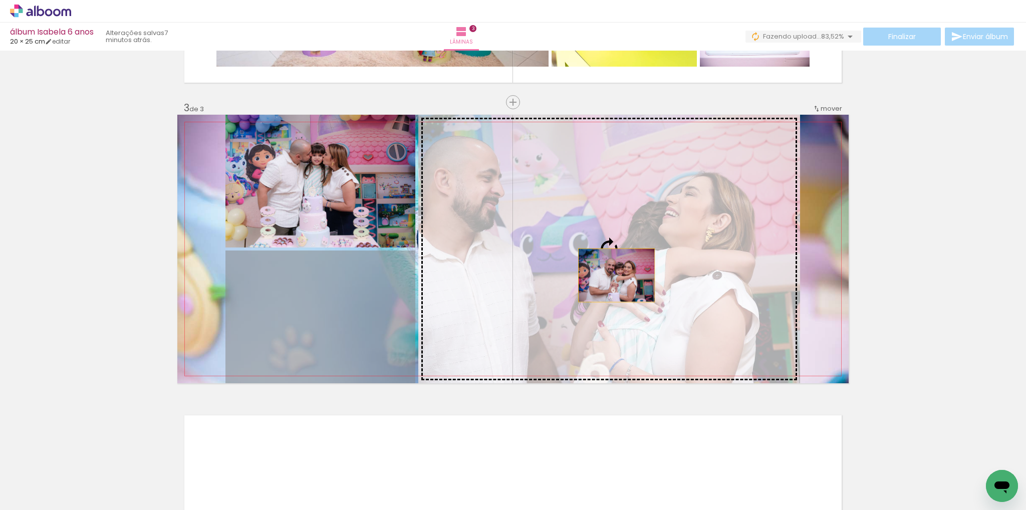
drag, startPoint x: 340, startPoint y: 291, endPoint x: 613, endPoint y: 275, distance: 273.0
click at [0, 0] on slot at bounding box center [0, 0] width 0 height 0
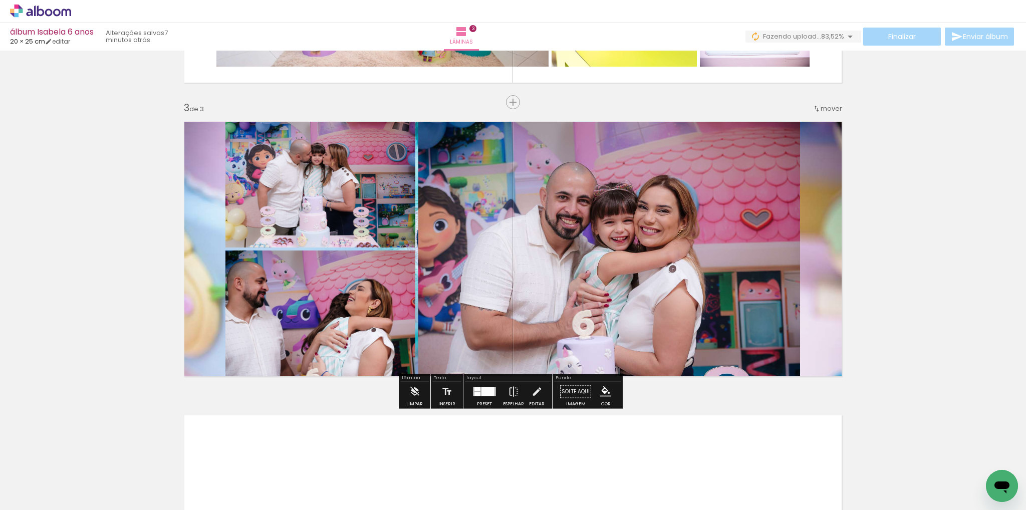
click at [820, 280] on quentale-layouter at bounding box center [512, 249] width 671 height 269
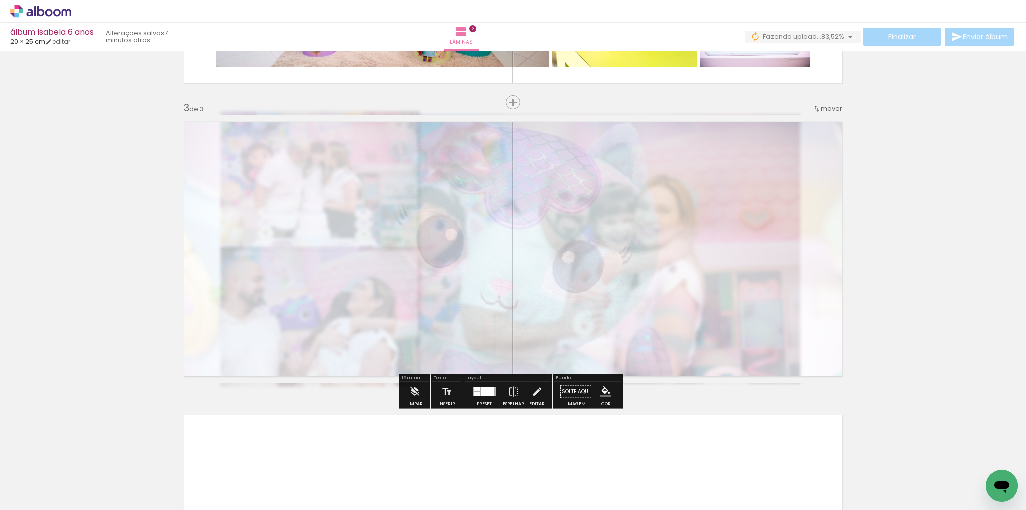
drag, startPoint x: 319, startPoint y: 141, endPoint x: 461, endPoint y: 190, distance: 149.9
type paper-slider "20"
click at [289, 139] on div at bounding box center [292, 140] width 6 height 6
click at [889, 237] on div "Inserir lâmina 1 de 3 Inserir lâmina 2 de 3 Inserir lâmina 3 de 3" at bounding box center [513, 89] width 1026 height 1175
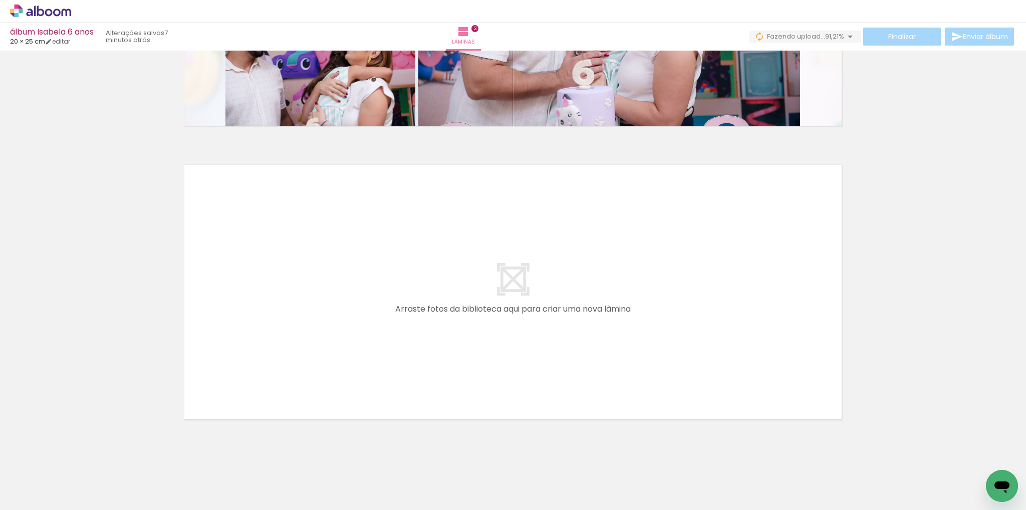
scroll to position [0, 658]
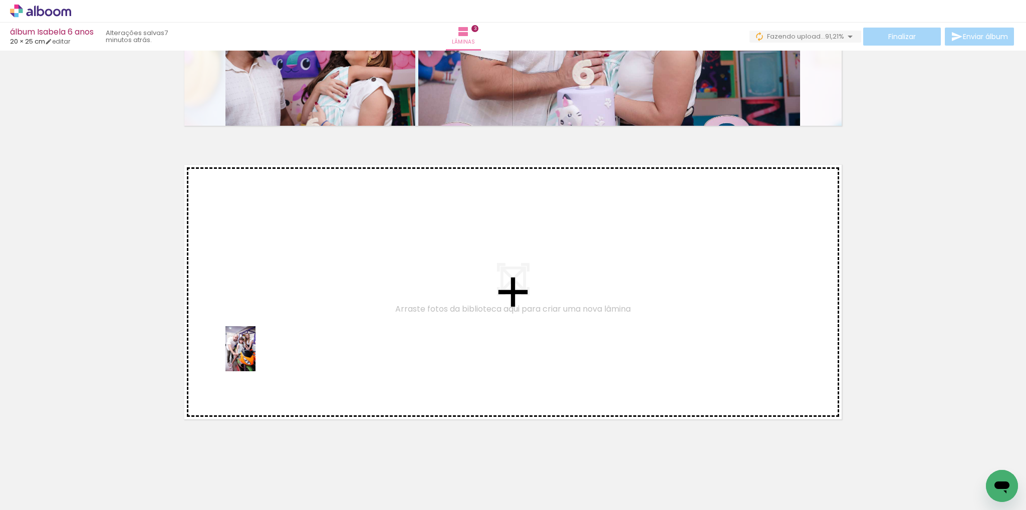
drag, startPoint x: 176, startPoint y: 478, endPoint x: 255, endPoint y: 356, distance: 145.9
click at [255, 356] on quentale-workspace at bounding box center [513, 255] width 1026 height 510
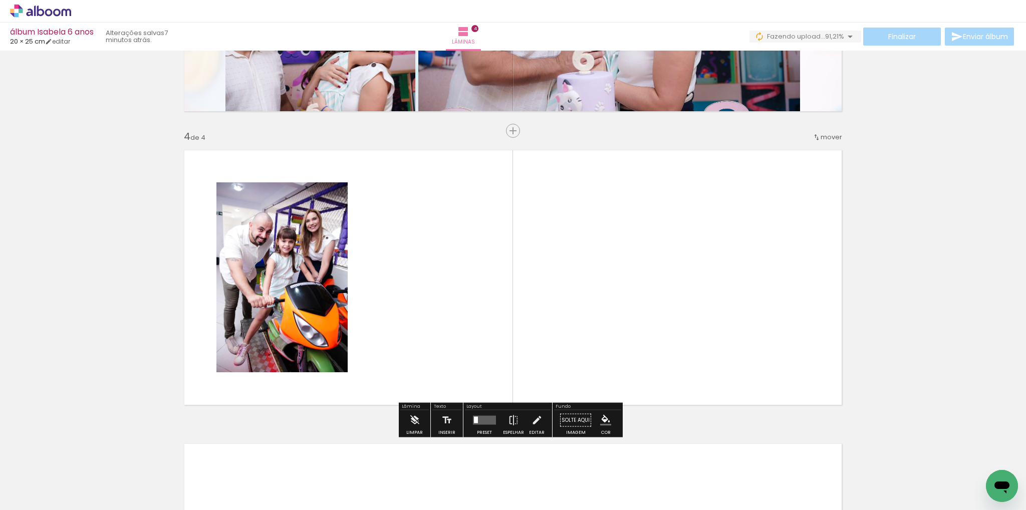
scroll to position [846, 0]
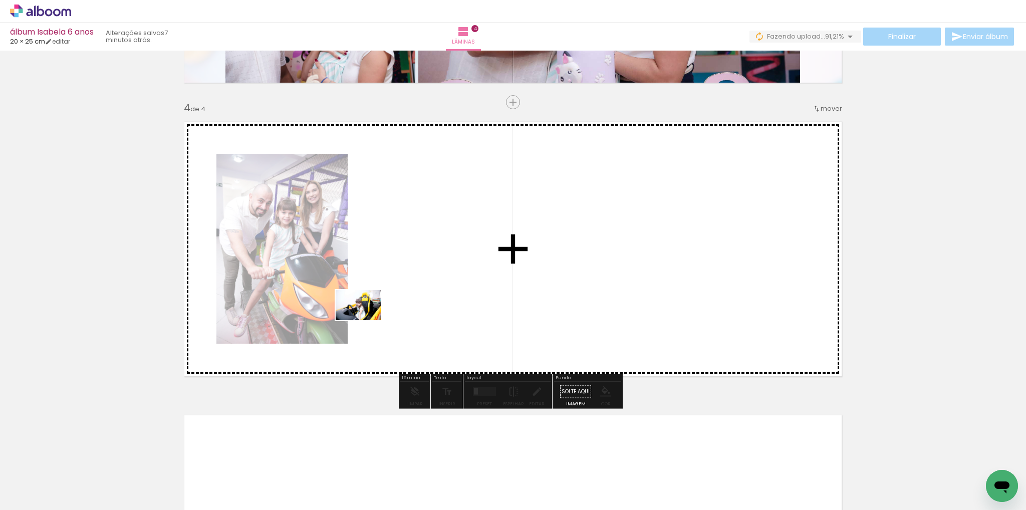
drag, startPoint x: 276, startPoint y: 449, endPoint x: 366, endPoint y: 320, distance: 157.3
click at [366, 320] on quentale-workspace at bounding box center [513, 255] width 1026 height 510
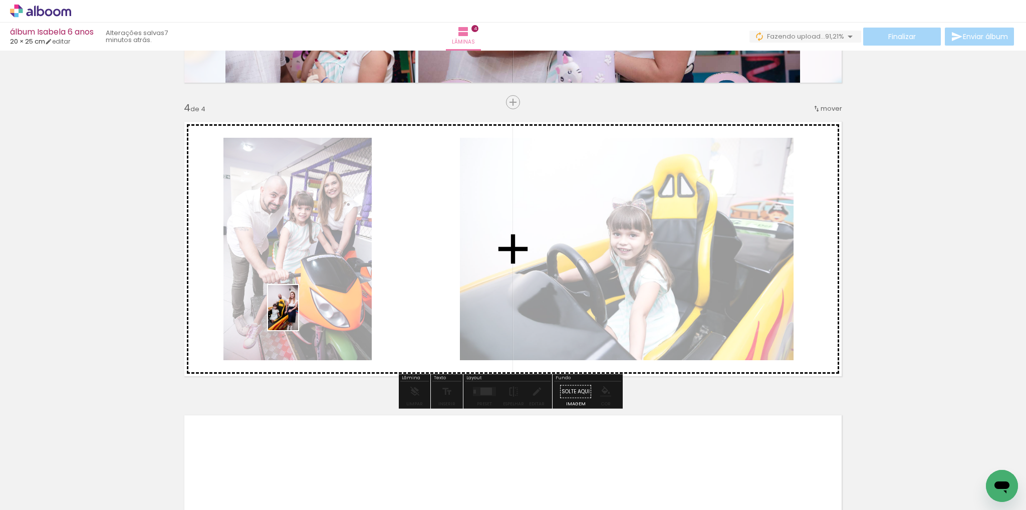
drag, startPoint x: 295, startPoint y: 473, endPoint x: 298, endPoint y: 315, distance: 158.3
click at [298, 315] on quentale-workspace at bounding box center [513, 255] width 1026 height 510
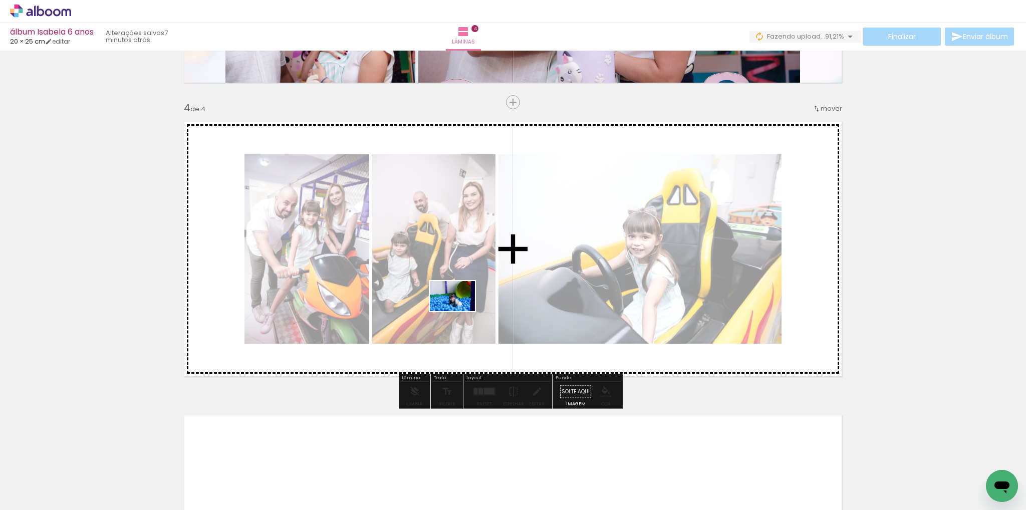
drag, startPoint x: 339, startPoint y: 483, endPoint x: 461, endPoint y: 274, distance: 242.5
click at [461, 283] on quentale-workspace at bounding box center [513, 255] width 1026 height 510
click at [461, 274] on quentale-photo at bounding box center [433, 248] width 123 height 189
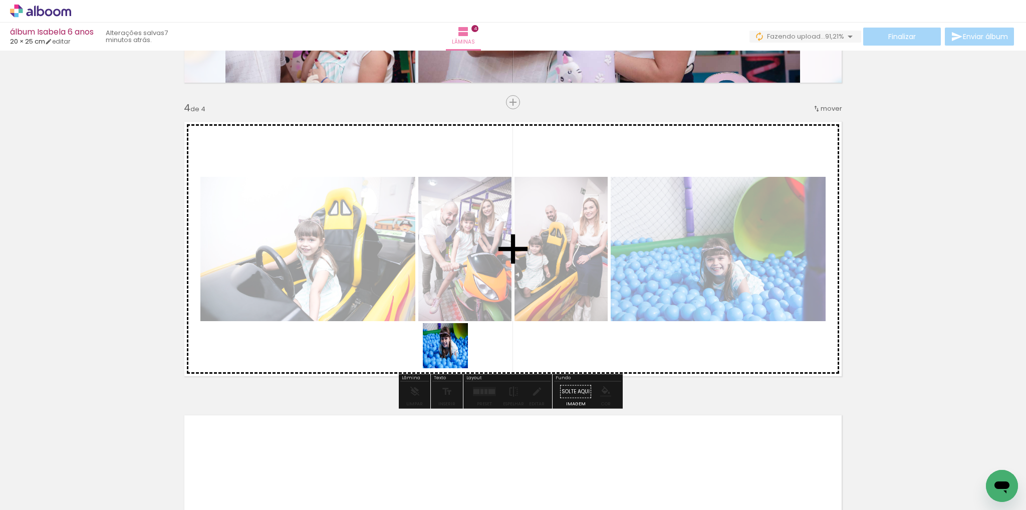
drag, startPoint x: 441, startPoint y: 388, endPoint x: 466, endPoint y: 235, distance: 154.3
click at [466, 235] on quentale-workspace at bounding box center [513, 255] width 1026 height 510
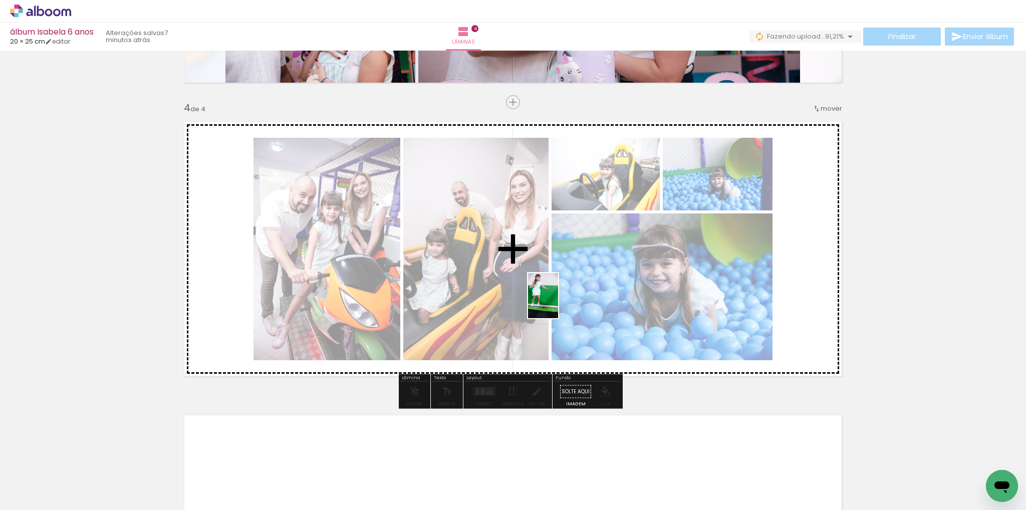
drag, startPoint x: 459, startPoint y: 476, endPoint x: 558, endPoint y: 299, distance: 203.6
click at [558, 299] on quentale-workspace at bounding box center [513, 255] width 1026 height 510
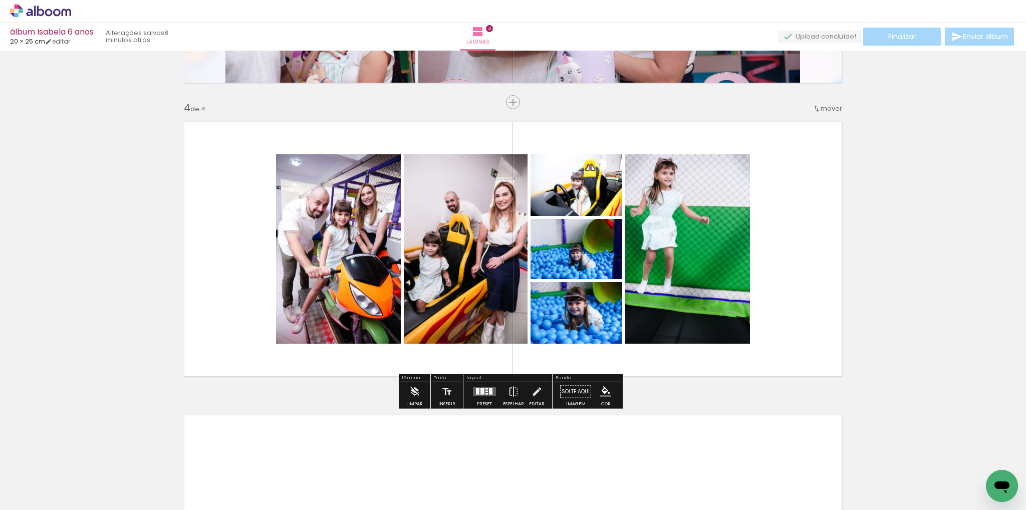
click at [481, 392] on div at bounding box center [482, 391] width 4 height 7
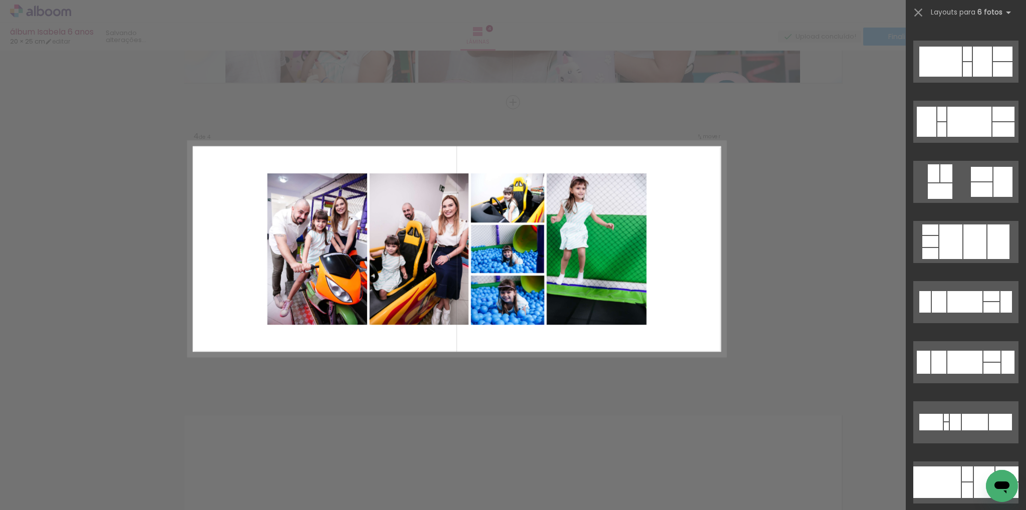
scroll to position [0, 0]
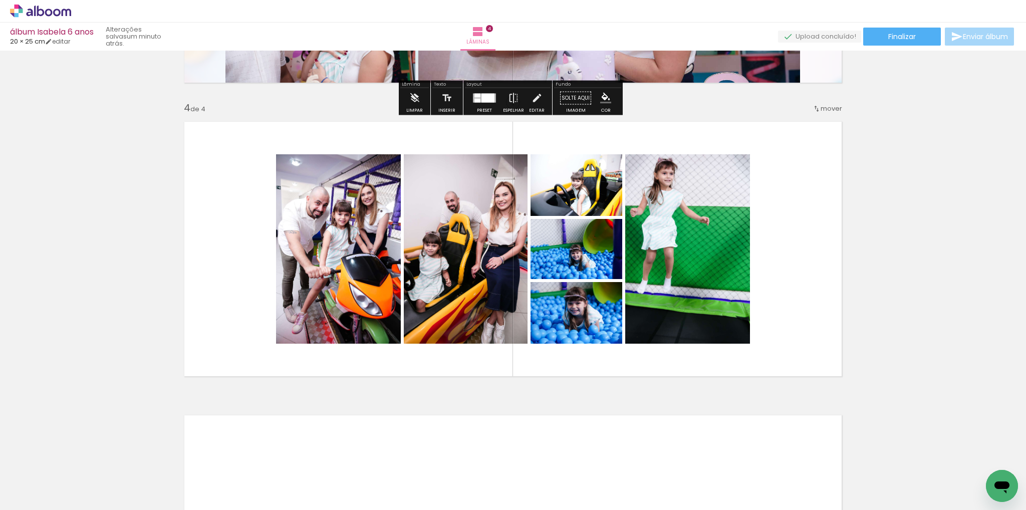
click at [40, 17] on icon at bounding box center [40, 11] width 61 height 13
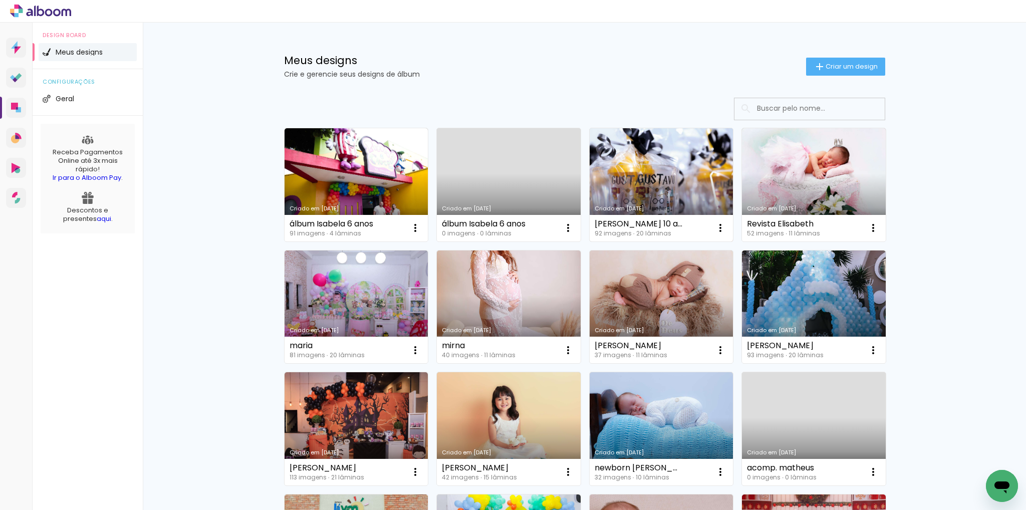
click at [641, 186] on link "Criado em [DATE]" at bounding box center [662, 184] width 144 height 113
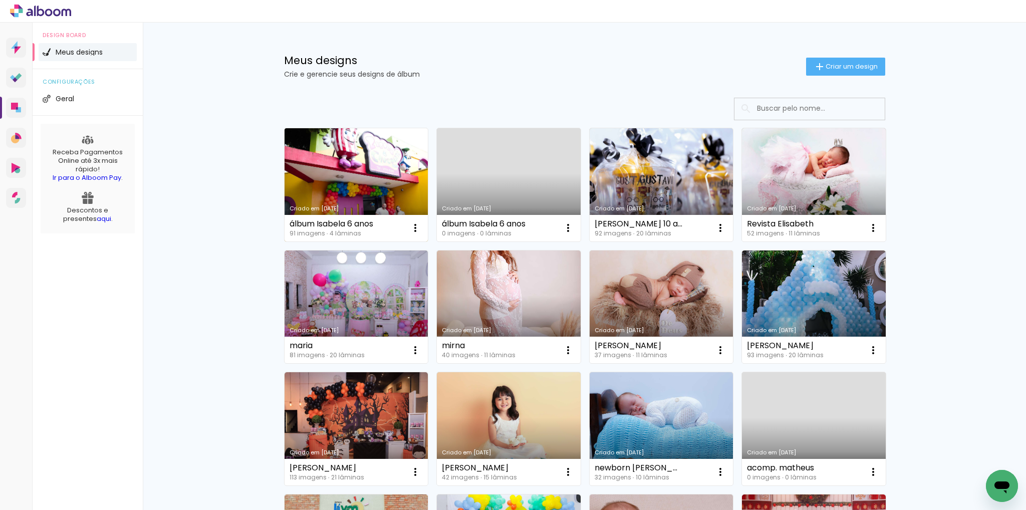
click at [337, 162] on link "Criado em [DATE]" at bounding box center [357, 184] width 144 height 113
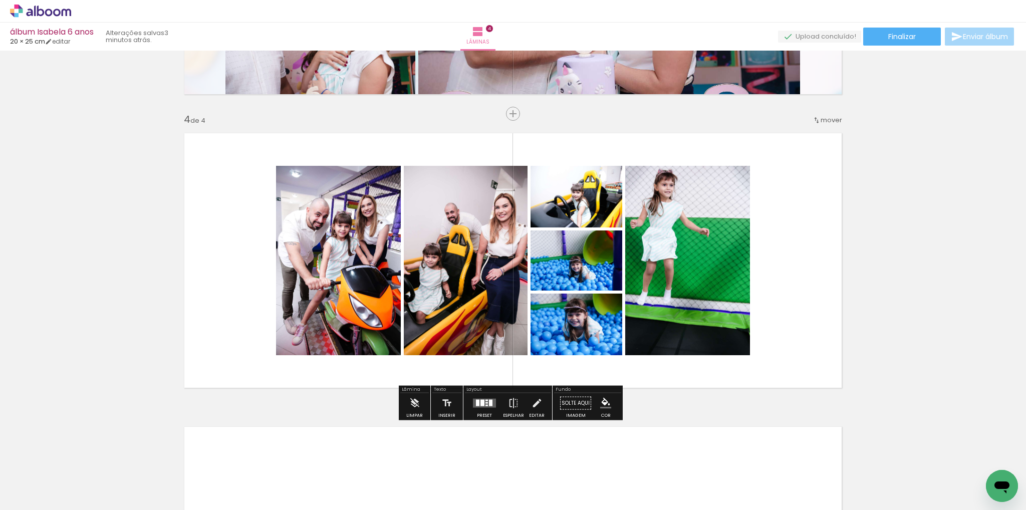
scroll to position [902, 0]
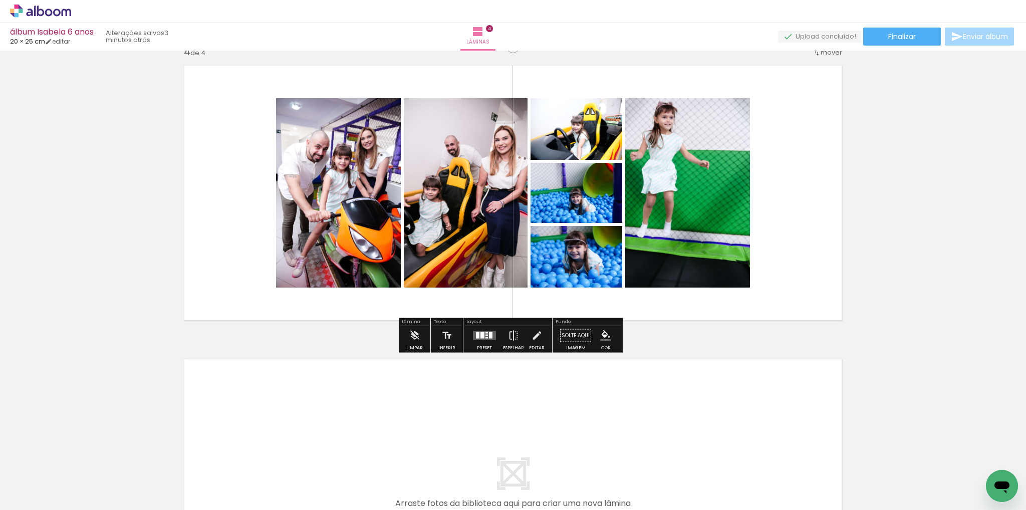
click at [485, 337] on div at bounding box center [486, 338] width 3 height 2
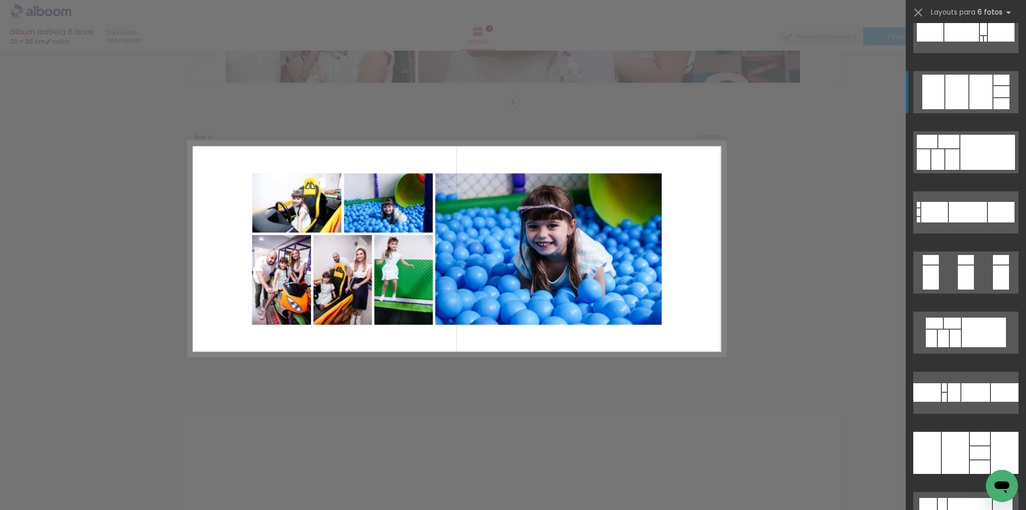
scroll to position [1653, 0]
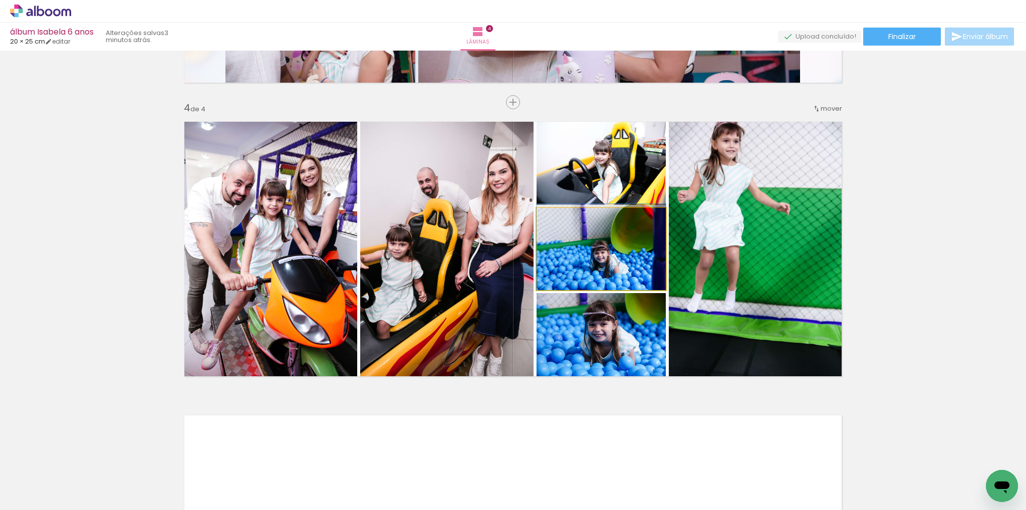
drag, startPoint x: 579, startPoint y: 259, endPoint x: 585, endPoint y: 170, distance: 89.4
click at [0, 0] on slot at bounding box center [0, 0] width 0 height 0
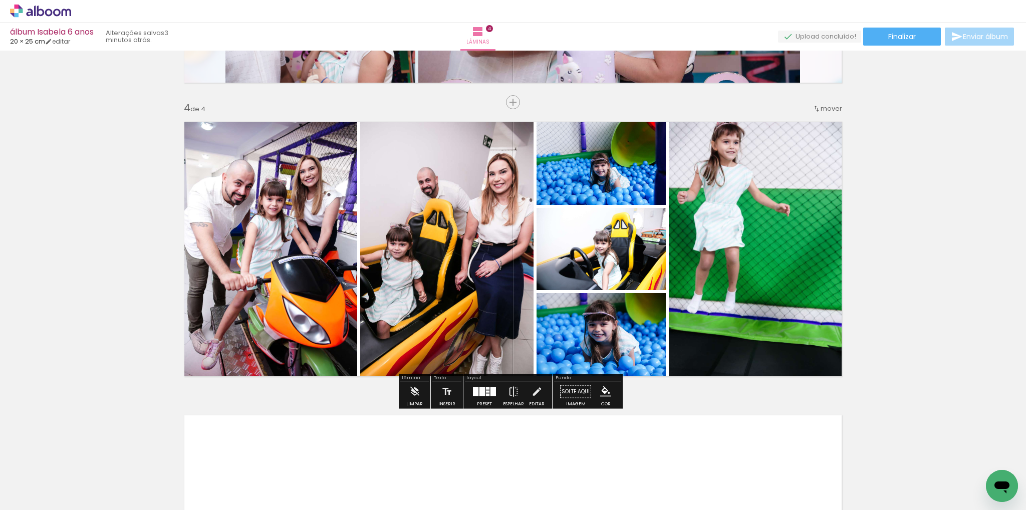
click at [476, 393] on quentale-layouter at bounding box center [484, 391] width 23 height 9
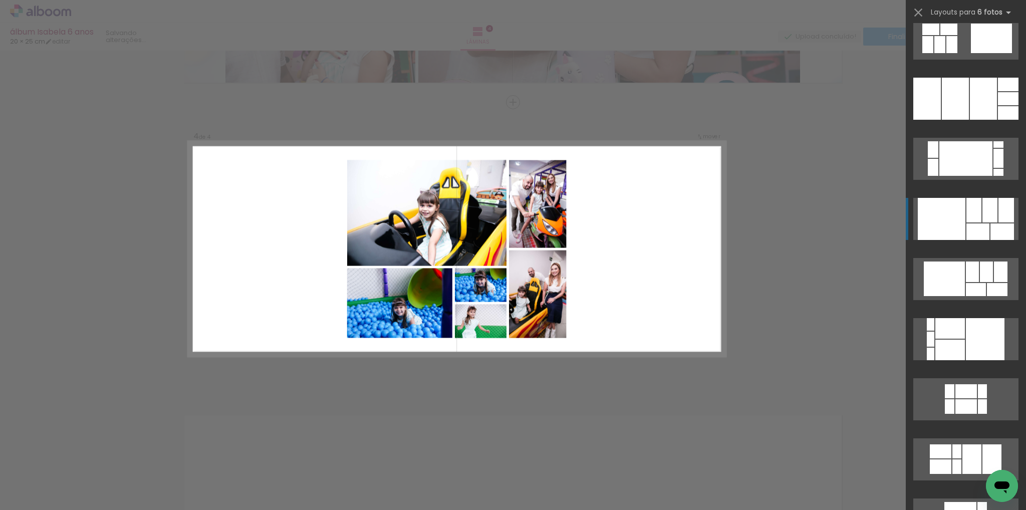
scroll to position [2575, 0]
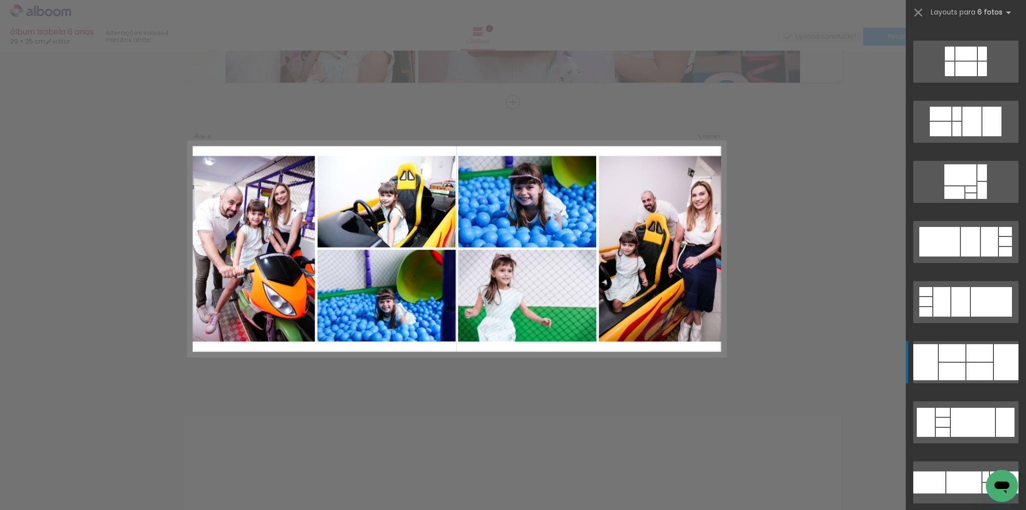
click at [930, 358] on div at bounding box center [925, 362] width 25 height 36
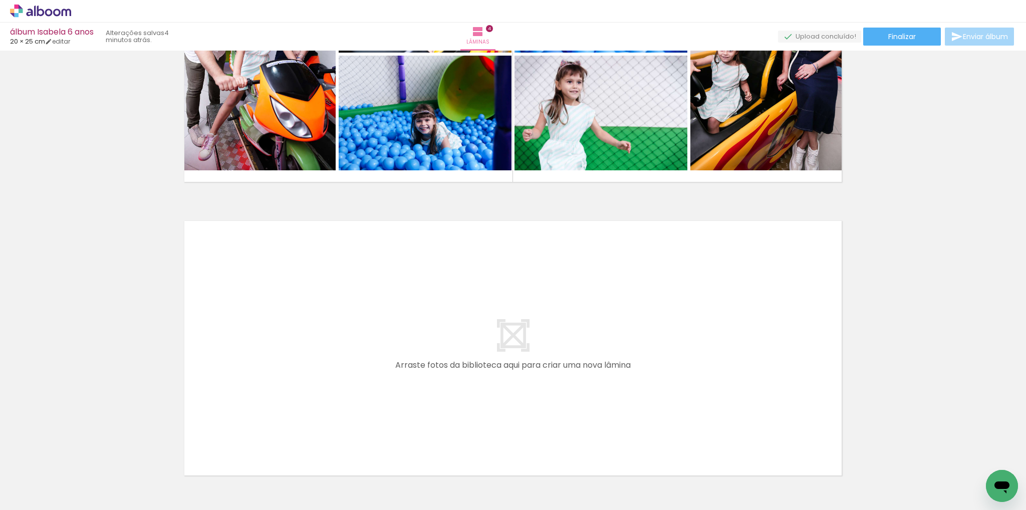
scroll to position [1046, 0]
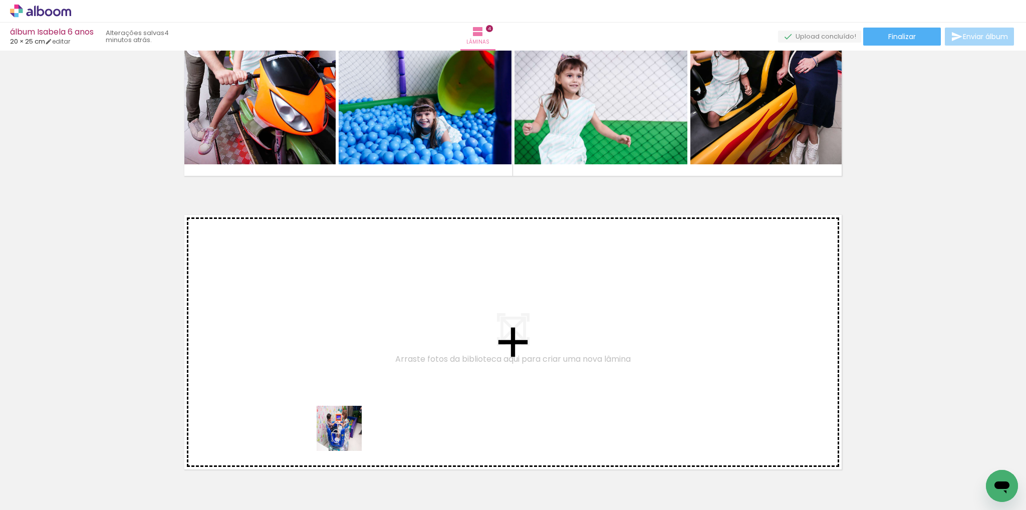
drag, startPoint x: 331, startPoint y: 468, endPoint x: 393, endPoint y: 448, distance: 65.7
click at [357, 392] on quentale-workspace at bounding box center [513, 255] width 1026 height 510
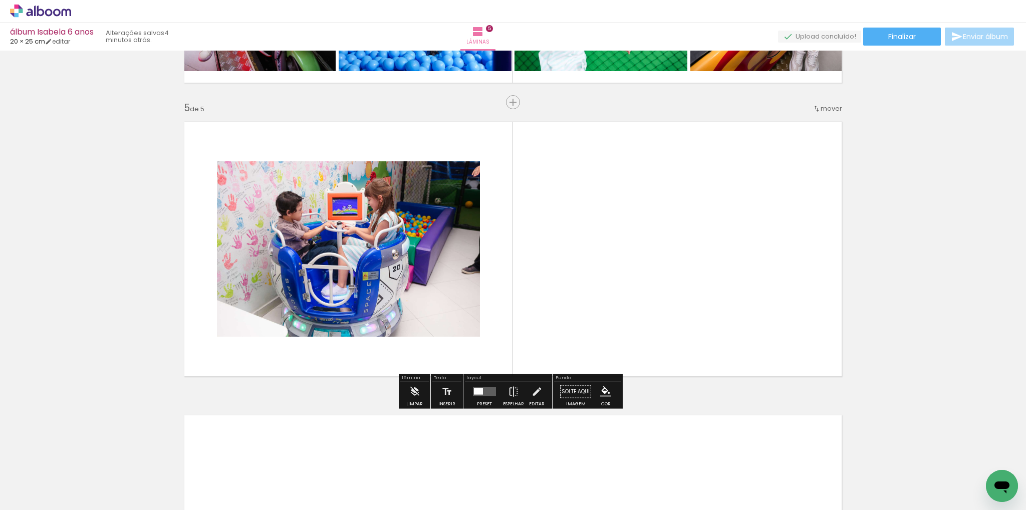
scroll to position [1139, 0]
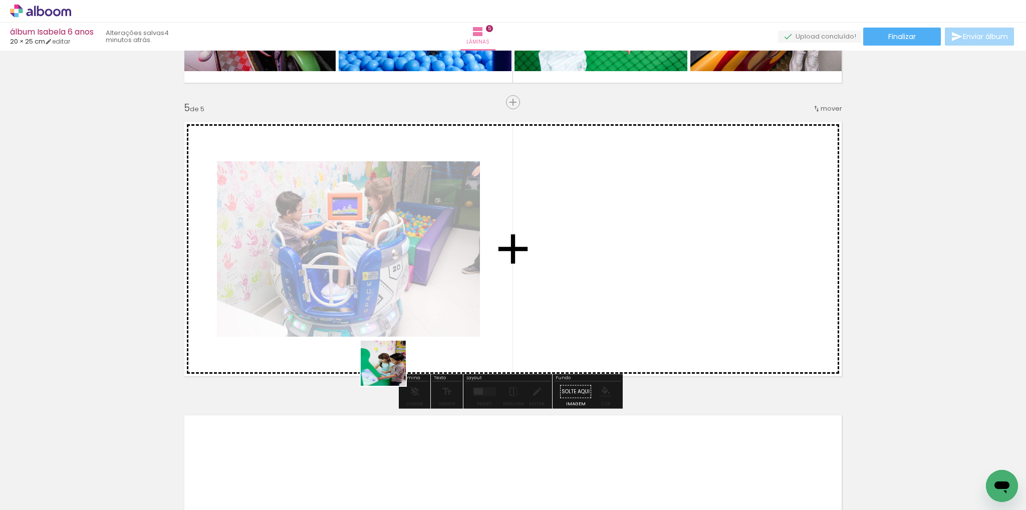
drag, startPoint x: 390, startPoint y: 487, endPoint x: 423, endPoint y: 407, distance: 87.2
click at [391, 352] on quentale-workspace at bounding box center [513, 255] width 1026 height 510
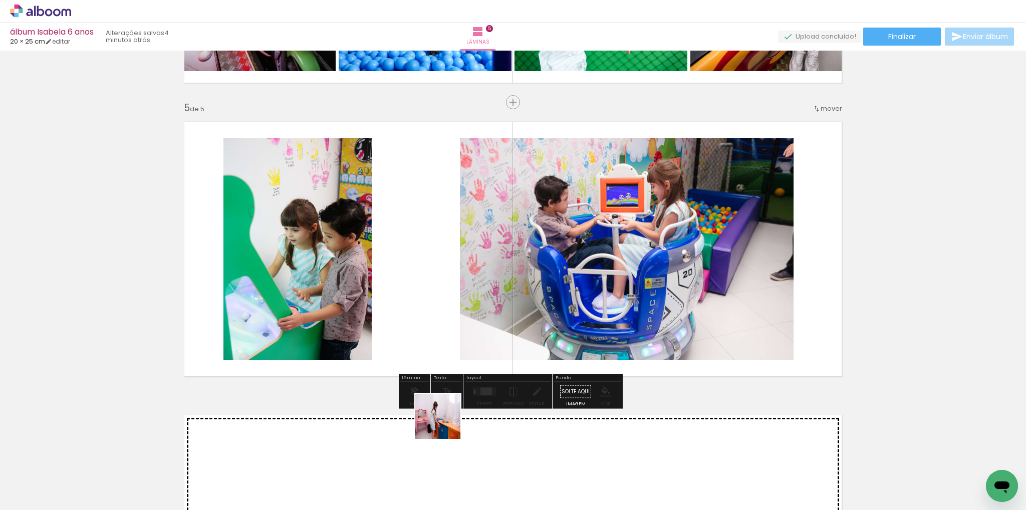
drag, startPoint x: 444, startPoint y: 475, endPoint x: 444, endPoint y: 331, distance: 144.3
click at [444, 331] on quentale-workspace at bounding box center [513, 255] width 1026 height 510
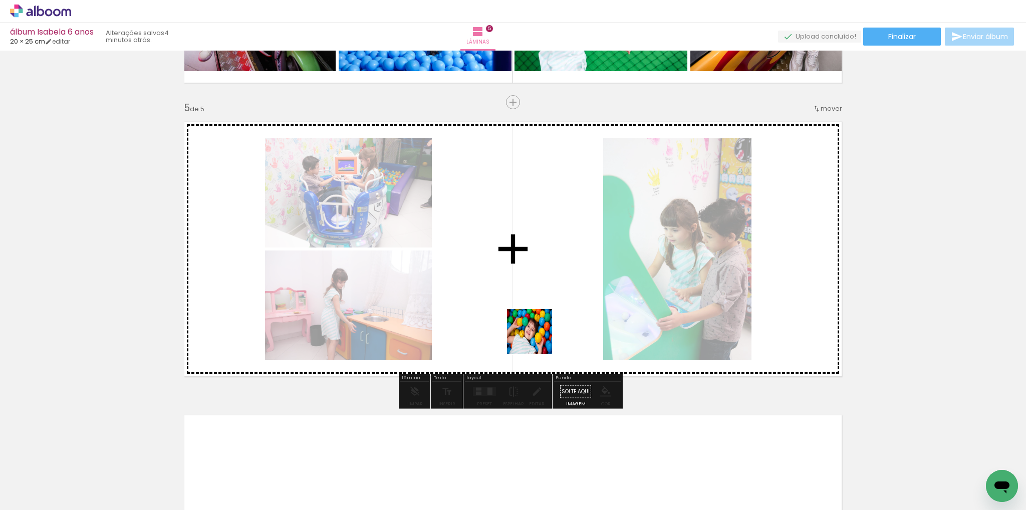
drag, startPoint x: 500, startPoint y: 471, endPoint x: 537, endPoint y: 339, distance: 137.2
click at [537, 339] on quentale-workspace at bounding box center [513, 255] width 1026 height 510
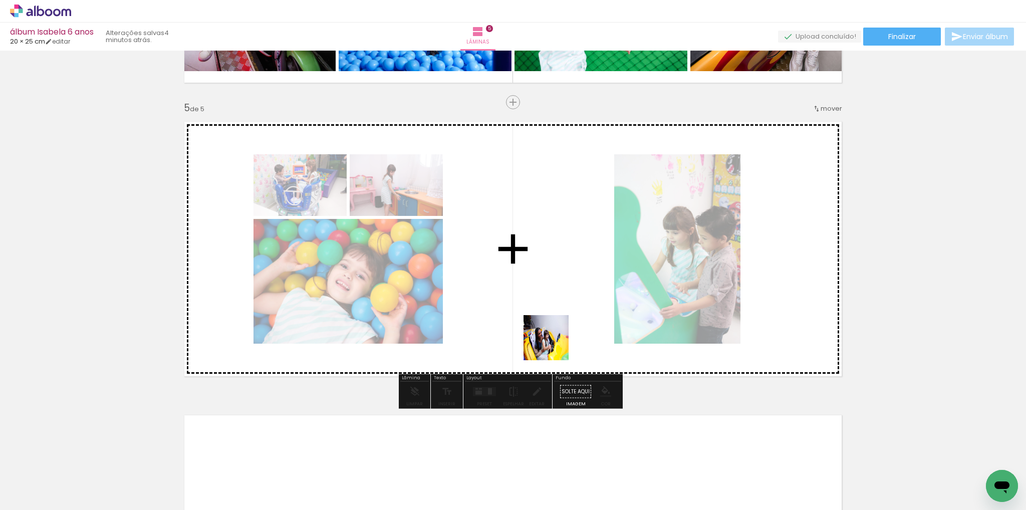
drag, startPoint x: 554, startPoint y: 406, endPoint x: 554, endPoint y: 308, distance: 98.2
click at [554, 308] on quentale-workspace at bounding box center [513, 255] width 1026 height 510
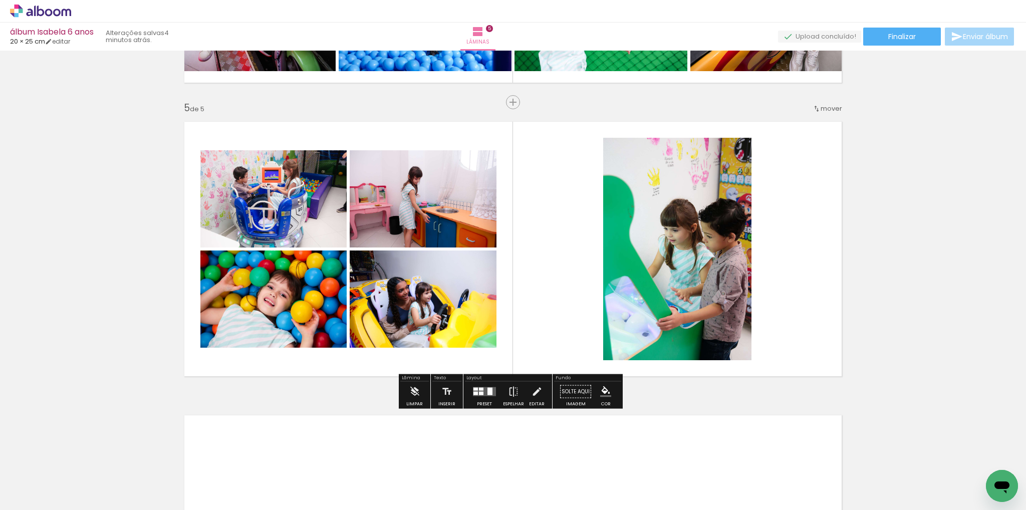
drag, startPoint x: 473, startPoint y: 394, endPoint x: 579, endPoint y: 394, distance: 105.2
click at [474, 394] on div at bounding box center [475, 394] width 5 height 4
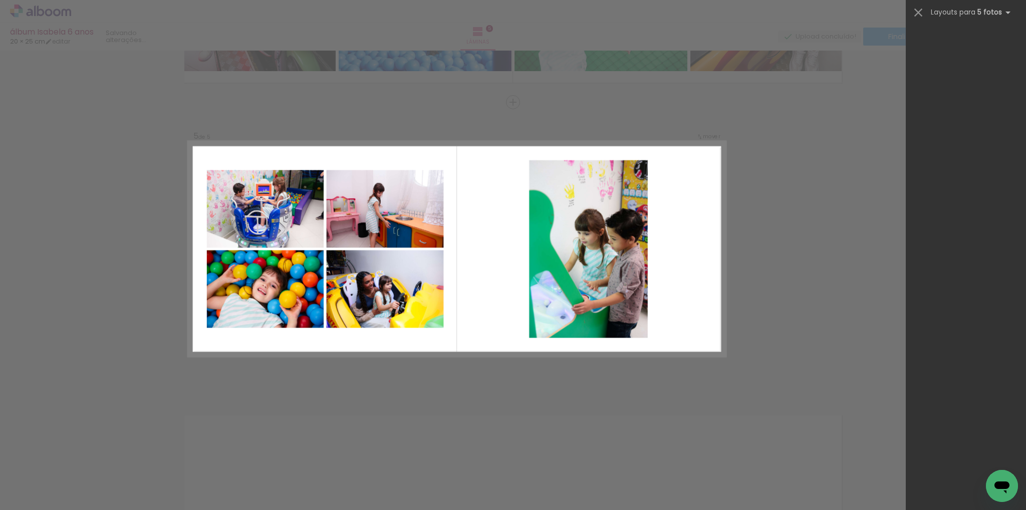
scroll to position [0, 0]
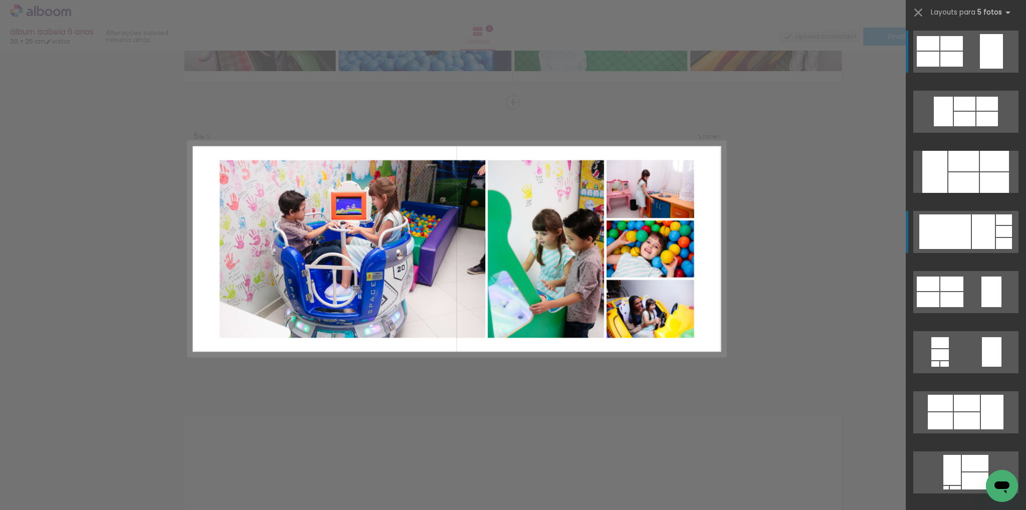
click at [932, 233] on div at bounding box center [945, 231] width 52 height 35
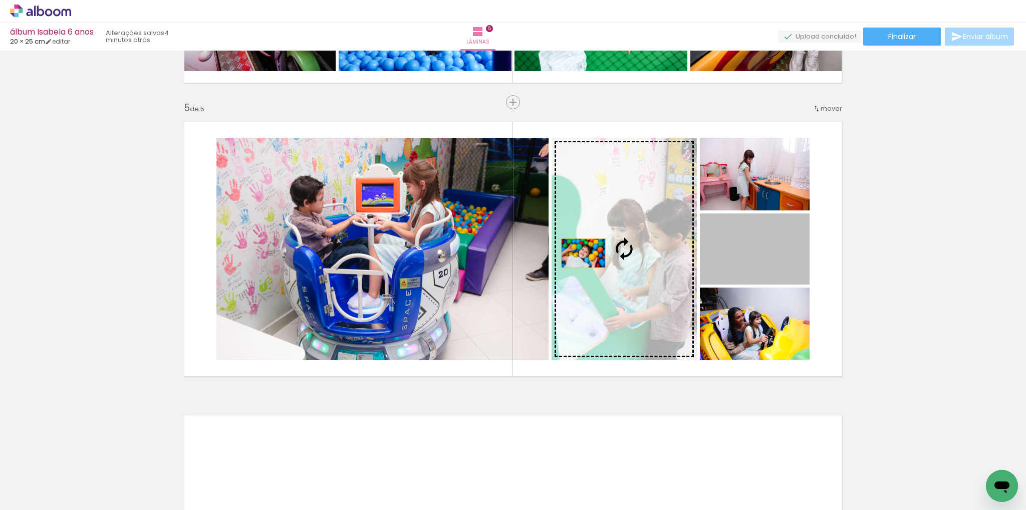
drag, startPoint x: 746, startPoint y: 253, endPoint x: 355, endPoint y: 252, distance: 391.3
click at [0, 0] on slot at bounding box center [0, 0] width 0 height 0
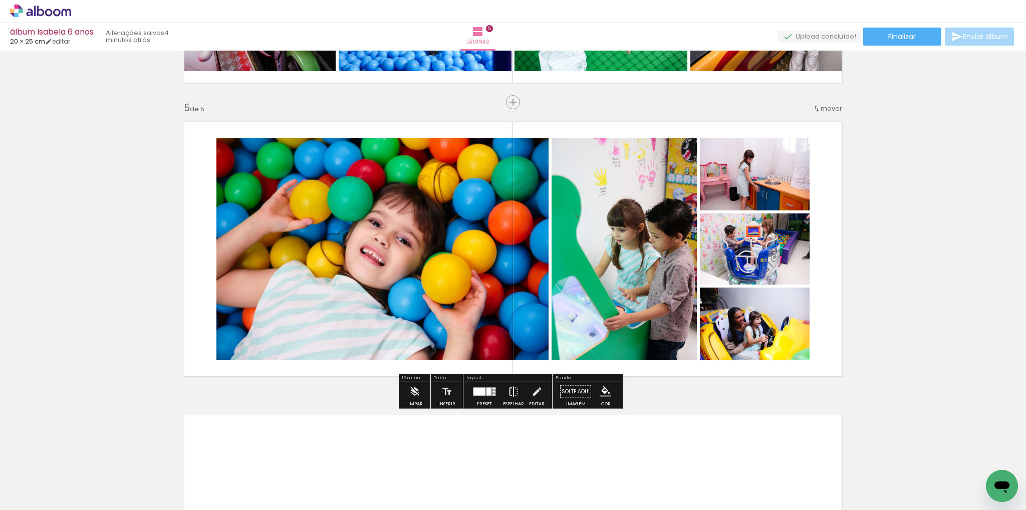
click at [510, 395] on iron-icon at bounding box center [513, 392] width 11 height 20
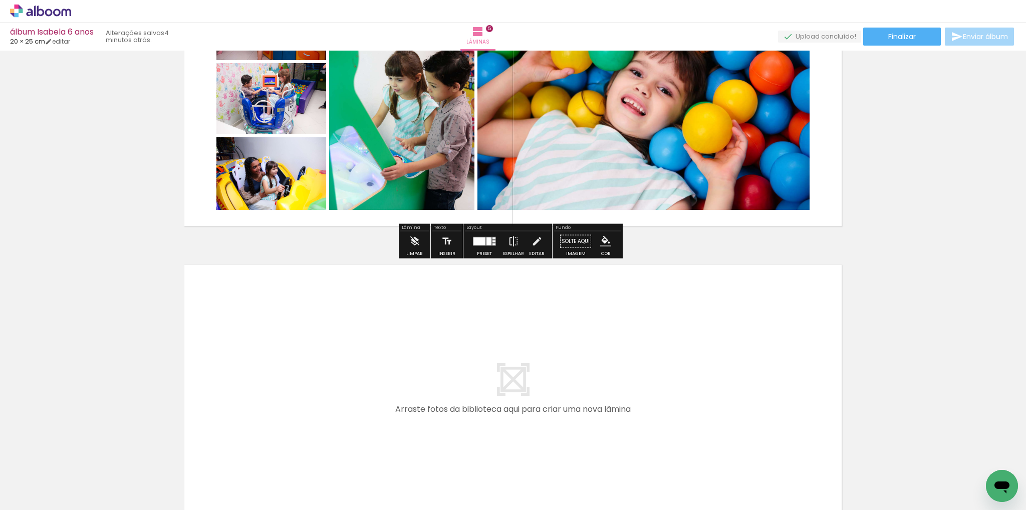
scroll to position [1404, 0]
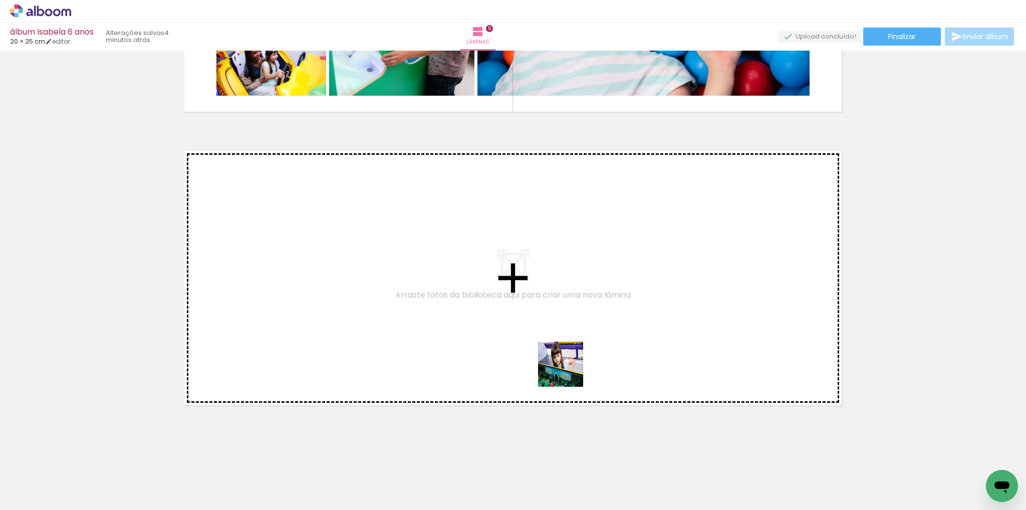
drag, startPoint x: 611, startPoint y: 473, endPoint x: 647, endPoint y: 431, distance: 55.8
click at [557, 329] on quentale-workspace at bounding box center [513, 255] width 1026 height 510
